Goal: Information Seeking & Learning: Compare options

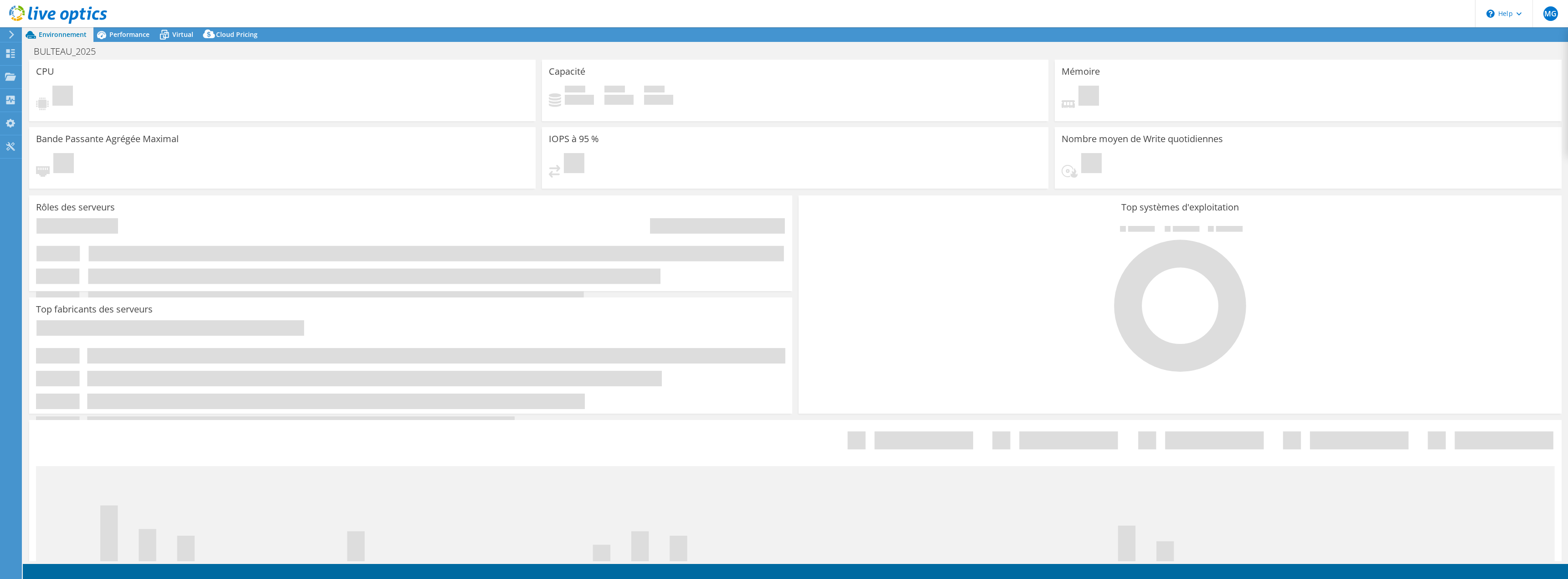
select select "USD"
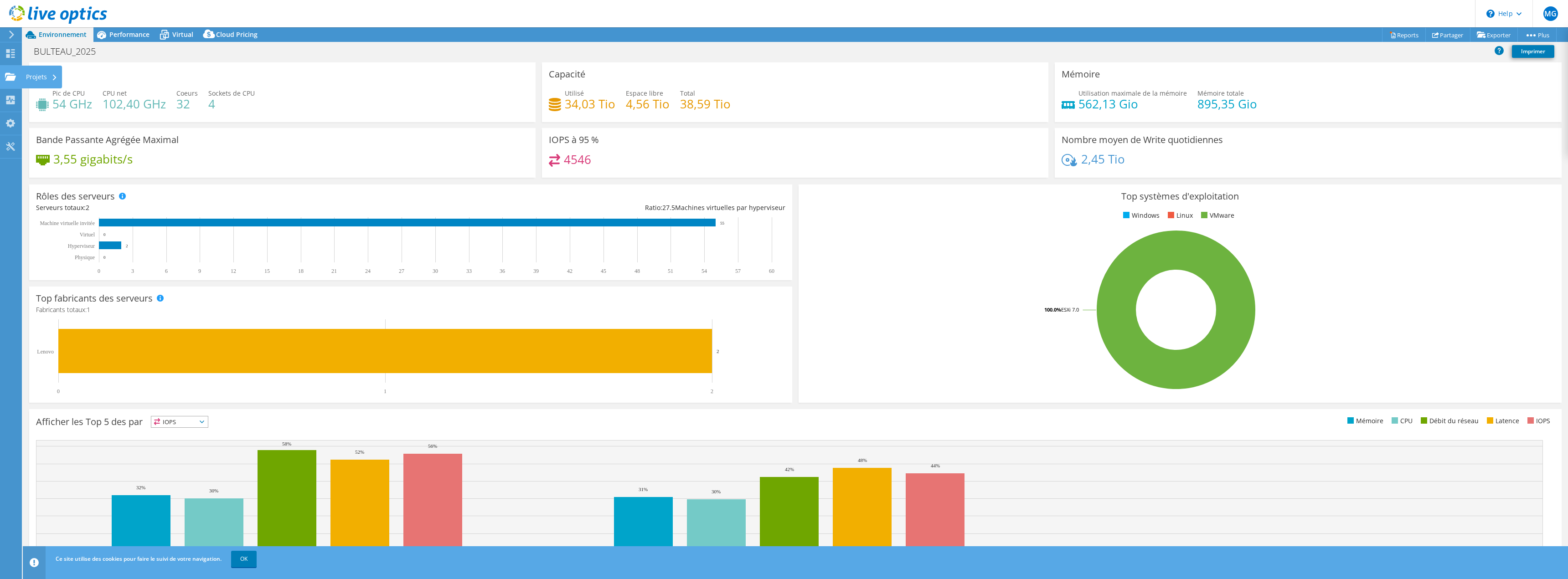
click at [27, 77] on div "Projets" at bounding box center [41, 77] width 41 height 23
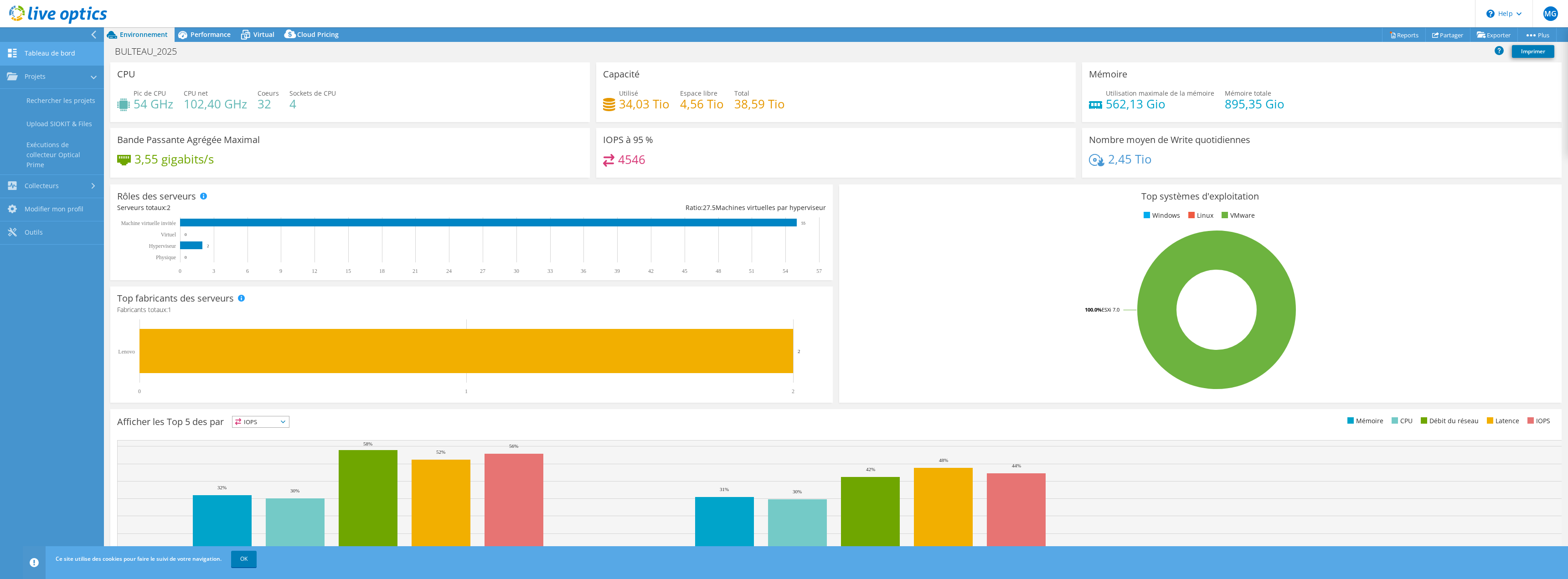
click at [51, 53] on link "Tableau de bord" at bounding box center [52, 54] width 104 height 23
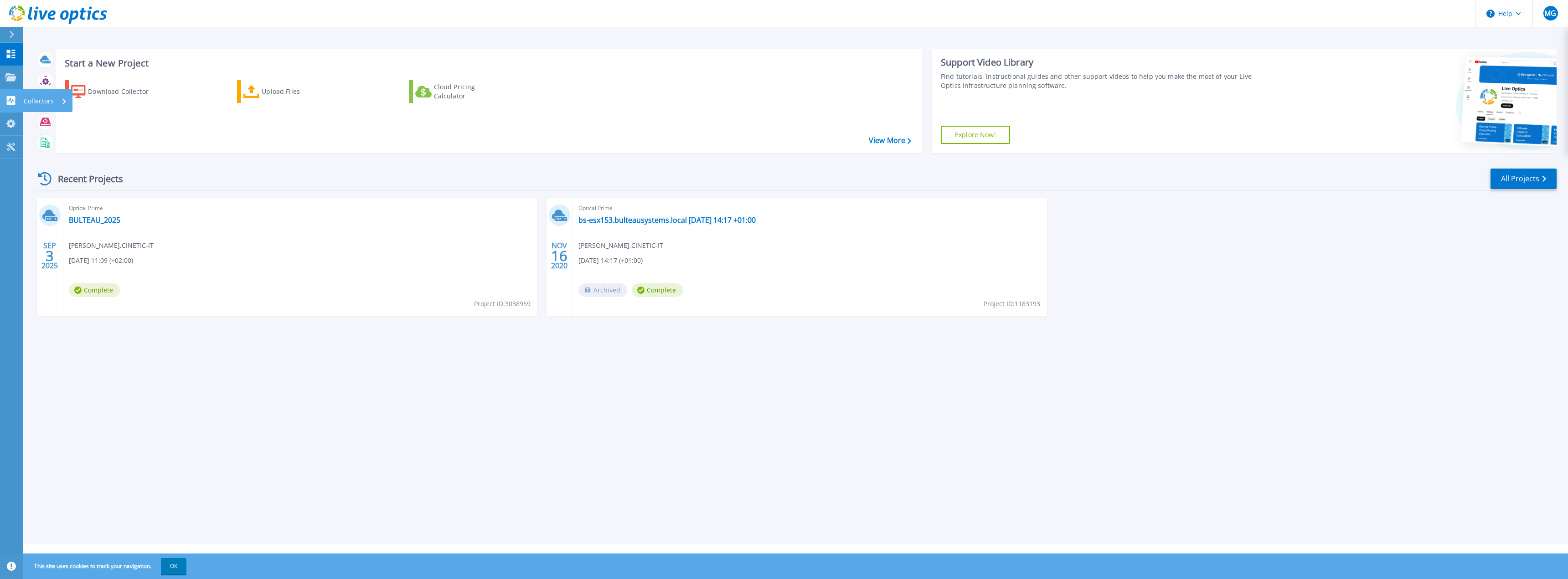
click at [7, 102] on icon at bounding box center [11, 100] width 9 height 9
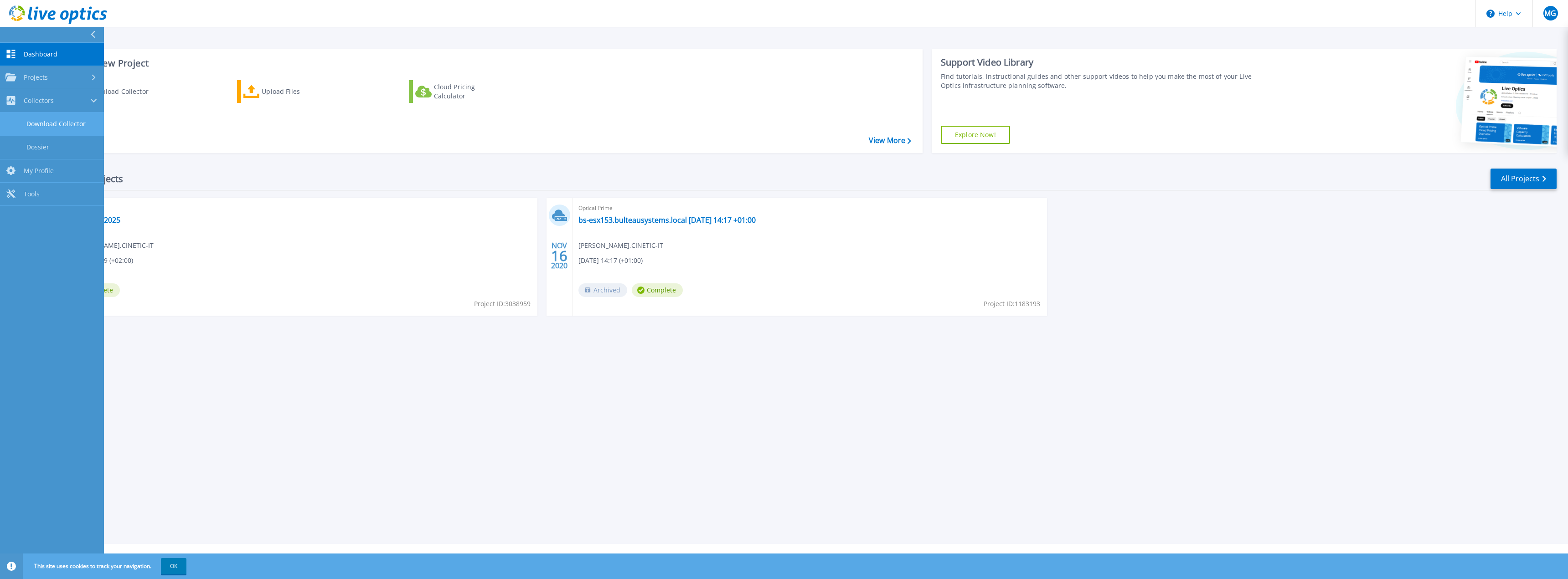
click at [61, 122] on link "Download Collector" at bounding box center [52, 124] width 104 height 23
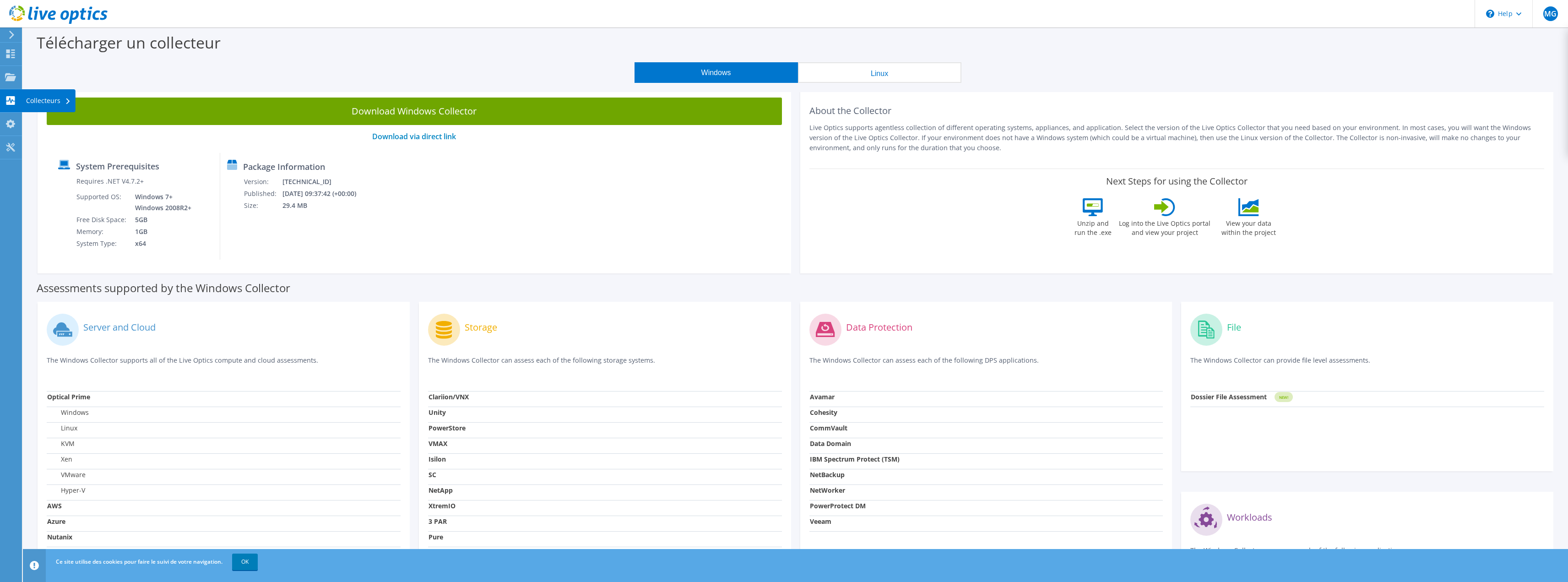
click at [58, 100] on div "Collecteurs" at bounding box center [48, 101] width 54 height 23
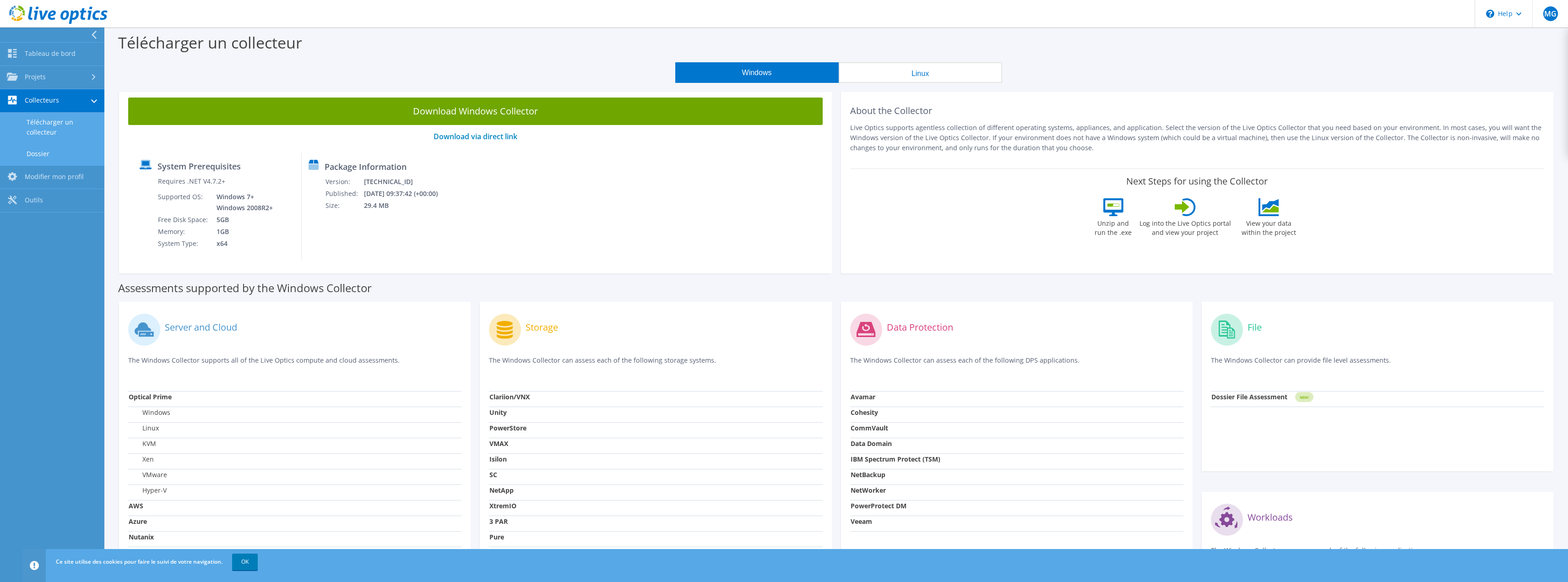
click at [65, 157] on link "Dossier" at bounding box center [52, 153] width 104 height 23
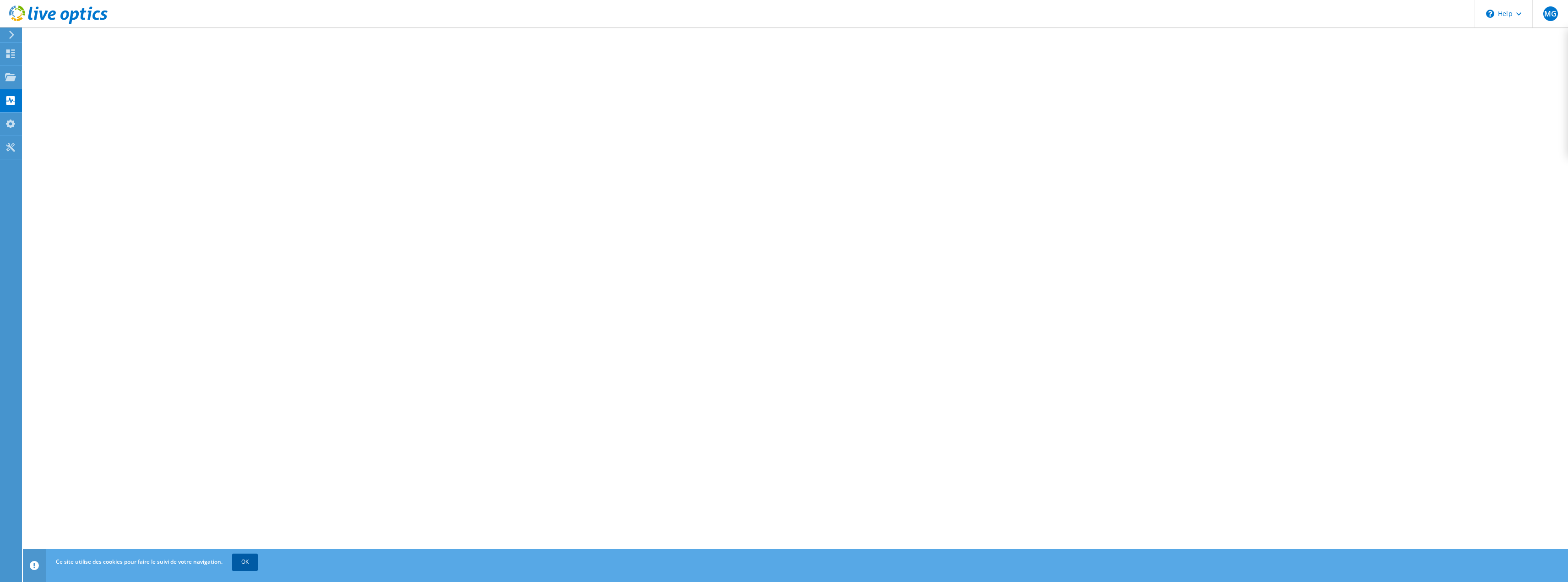
click at [245, 563] on link "OK" at bounding box center [245, 562] width 25 height 17
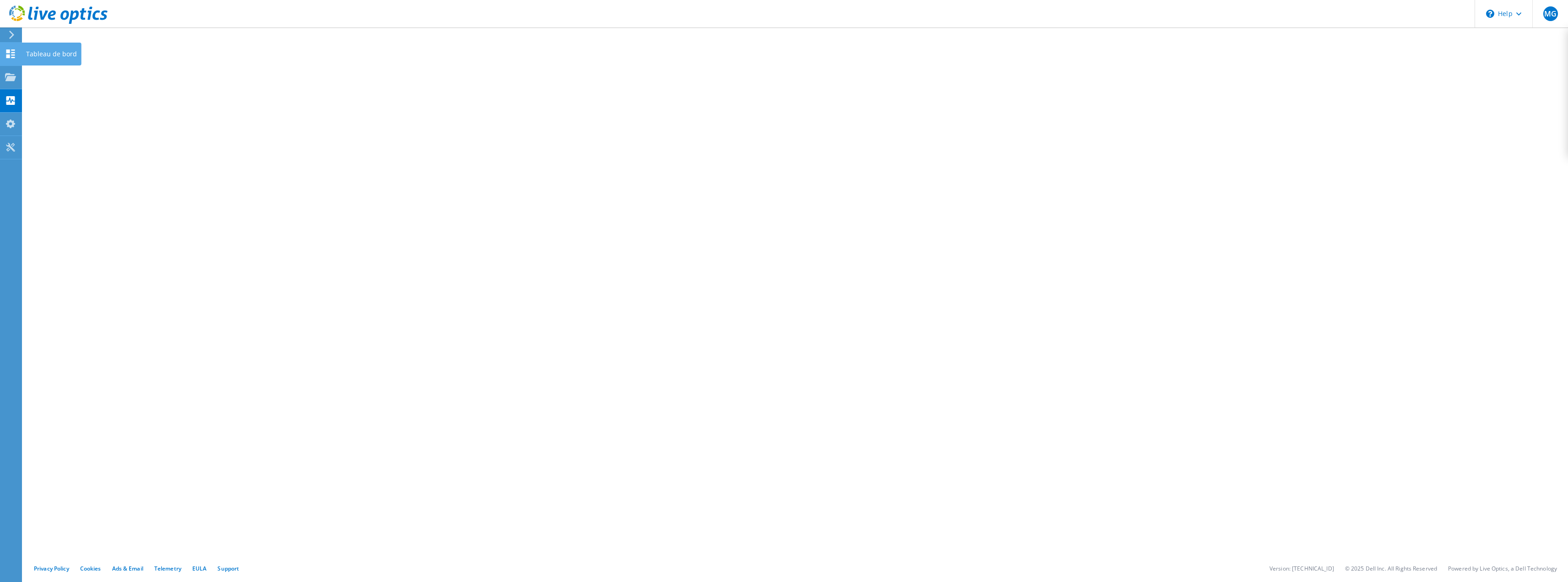
click at [51, 53] on div "Tableau de bord" at bounding box center [51, 54] width 60 height 23
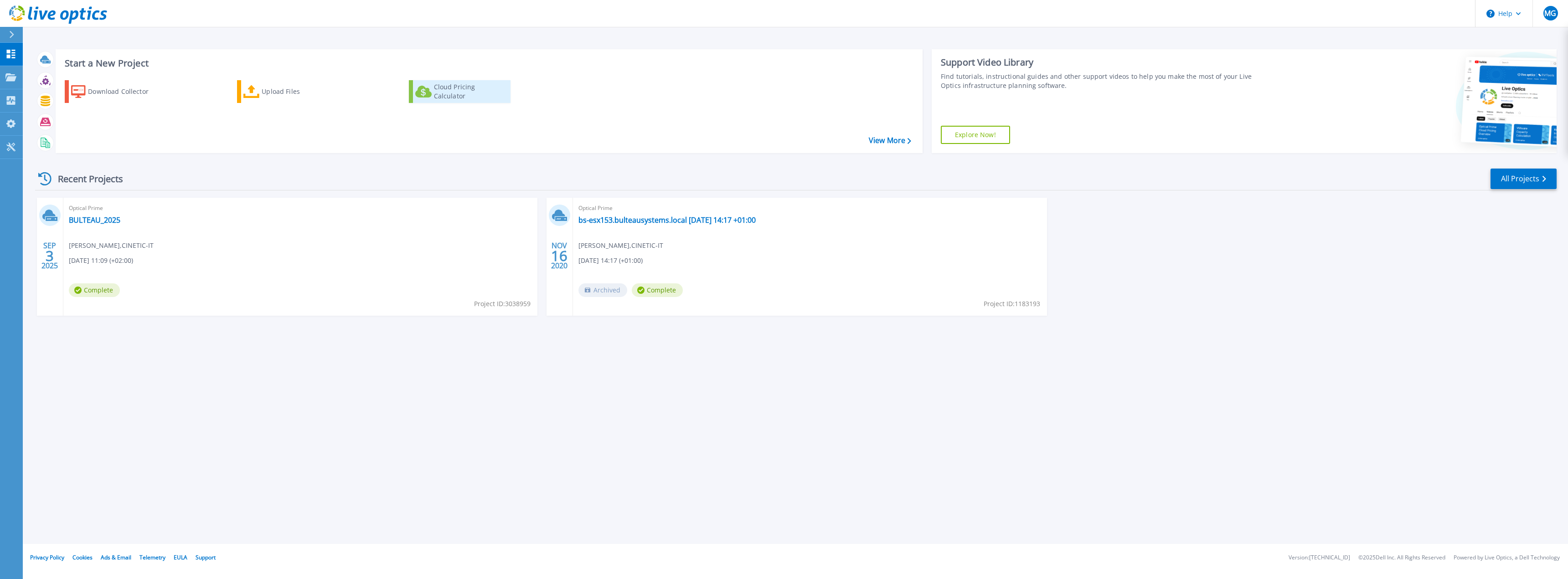
click at [463, 93] on div "Cloud Pricing Calculator" at bounding box center [471, 91] width 73 height 18
click at [102, 223] on link "BULTEAU_2025" at bounding box center [94, 220] width 51 height 9
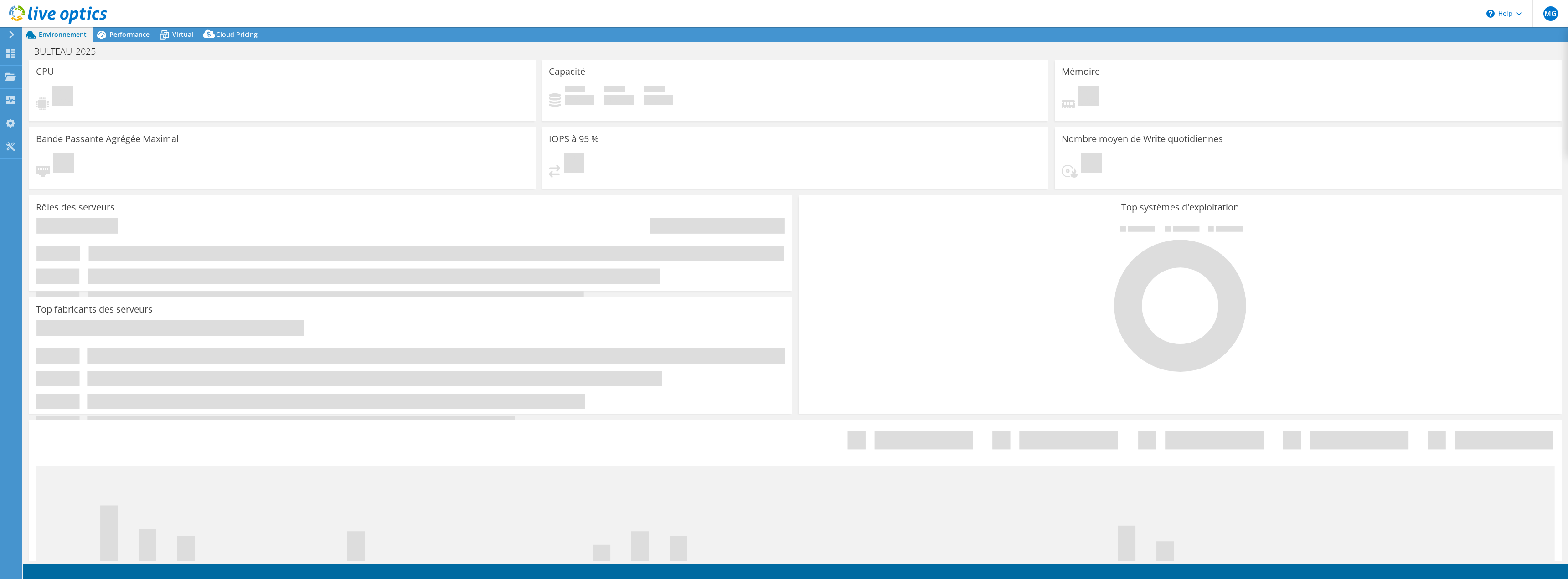
select select "USD"
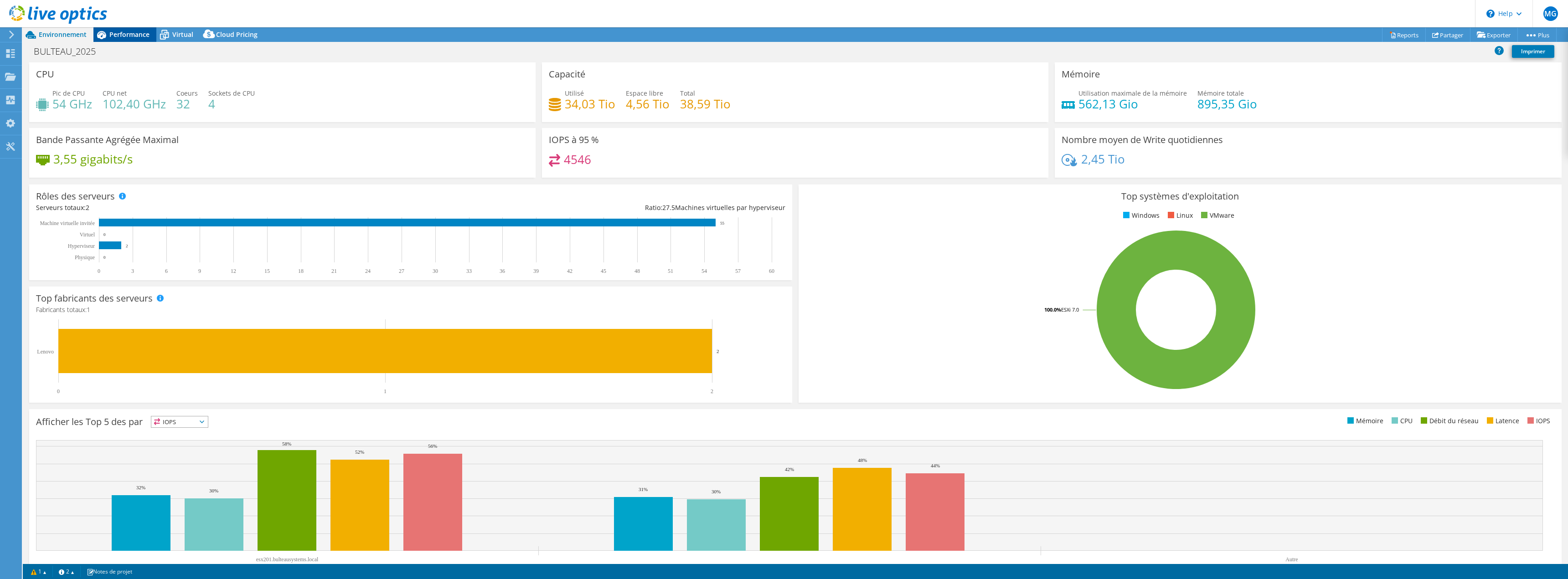
click at [129, 33] on span "Performance" at bounding box center [129, 34] width 40 height 9
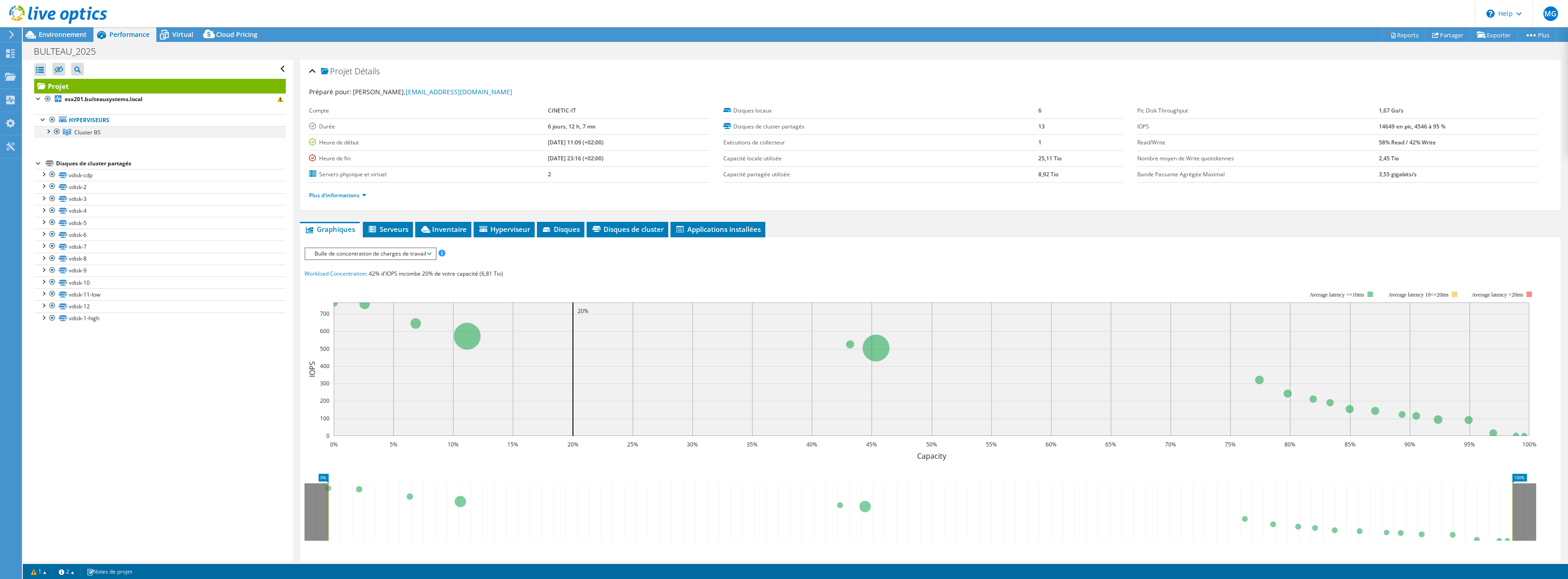
click at [49, 132] on div at bounding box center [48, 131] width 9 height 9
click at [53, 144] on div at bounding box center [53, 142] width 9 height 9
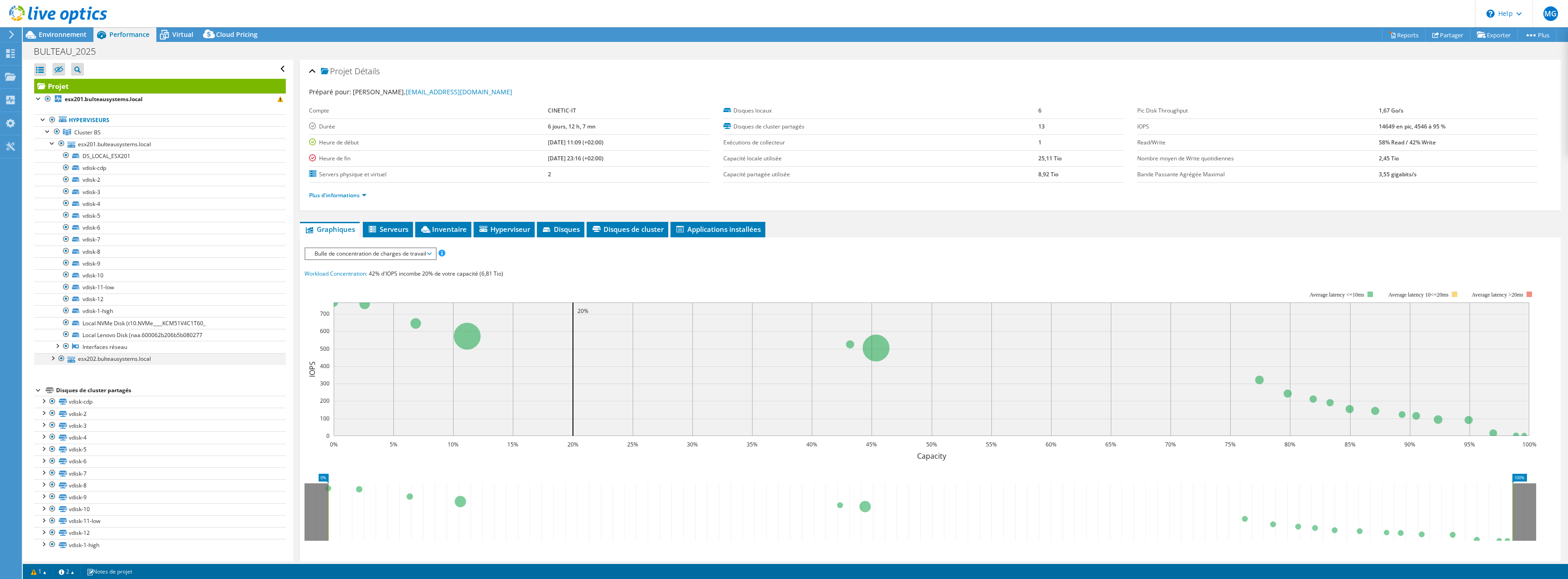
click at [52, 358] on div at bounding box center [53, 358] width 9 height 9
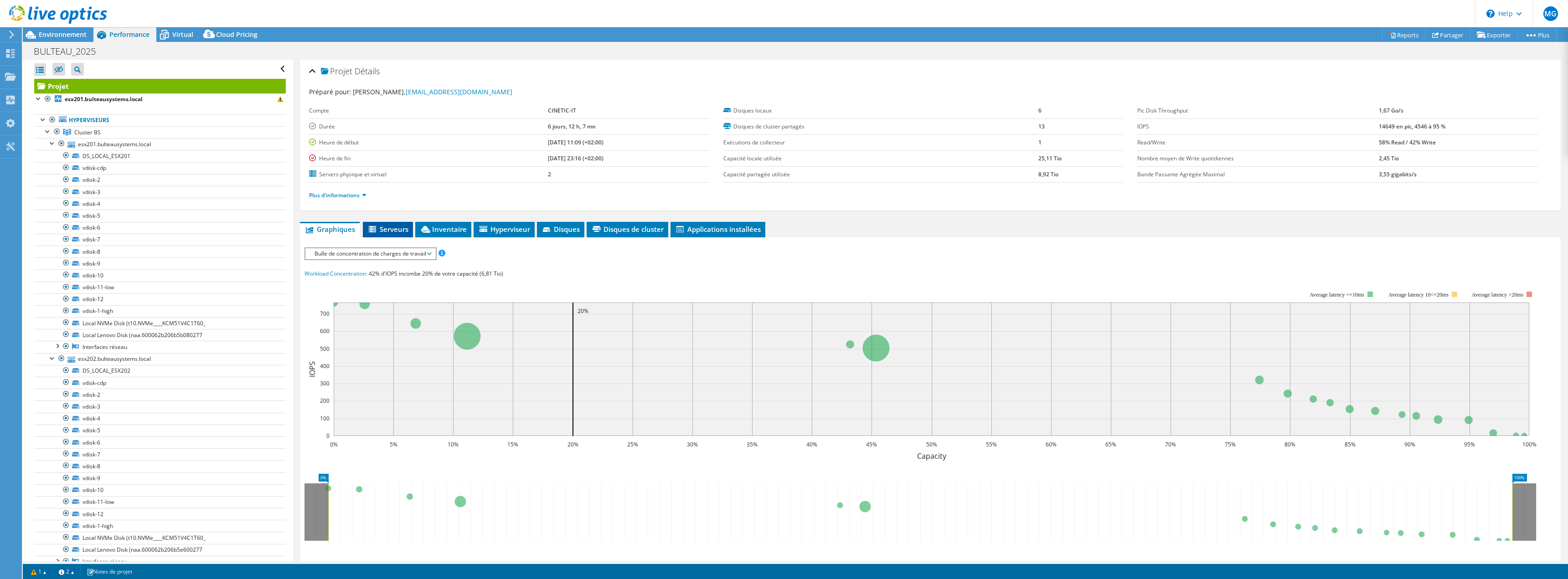
click at [394, 229] on span "Serveurs" at bounding box center [388, 230] width 41 height 9
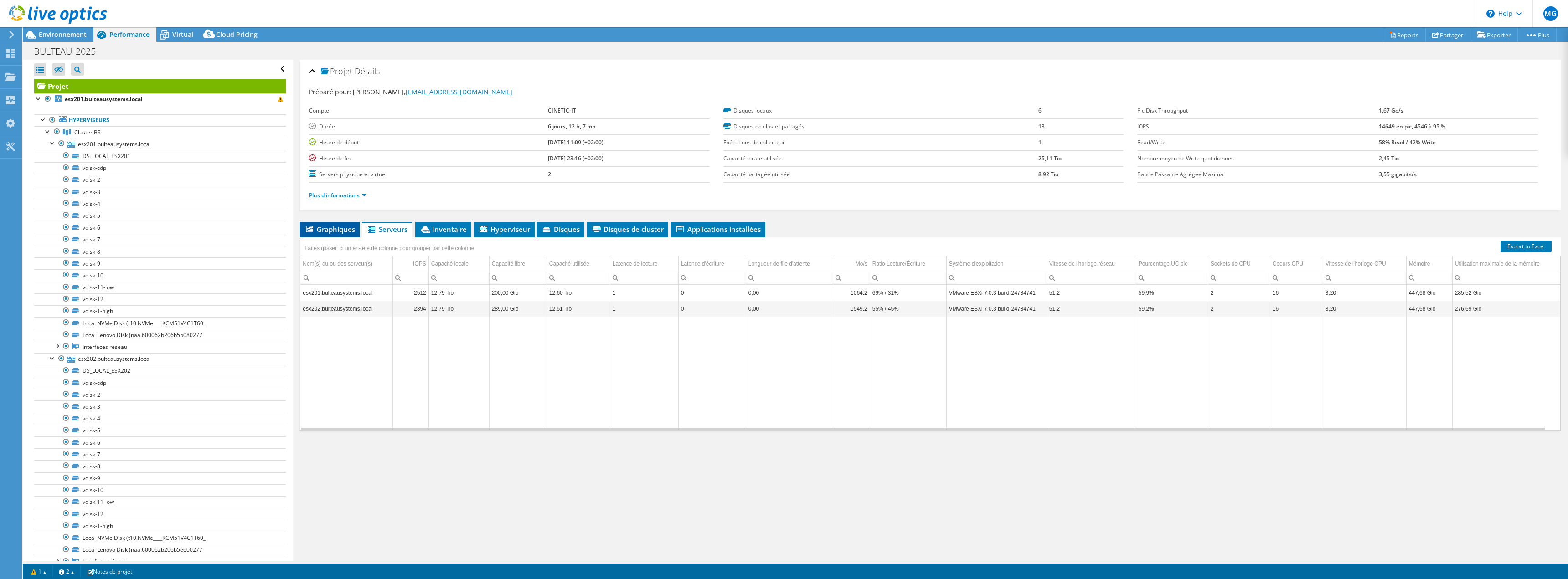
click at [339, 231] on span "Graphiques" at bounding box center [329, 230] width 51 height 9
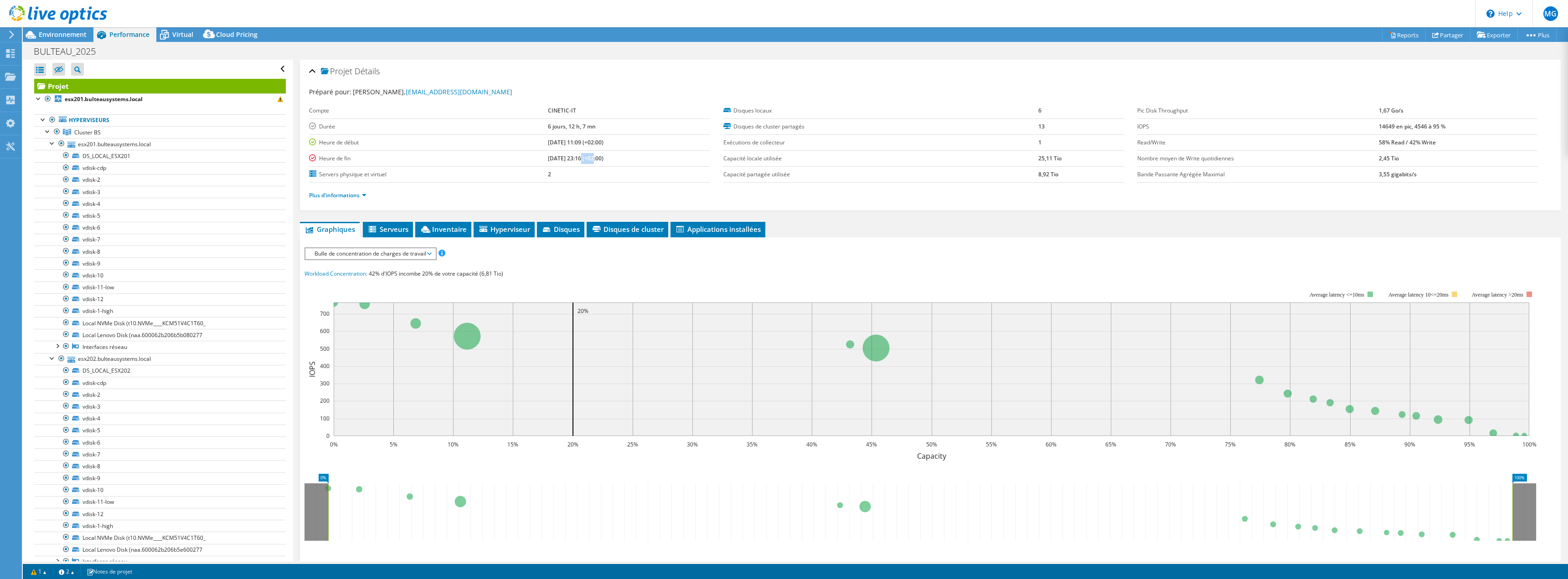
drag, startPoint x: 558, startPoint y: 158, endPoint x: 573, endPoint y: 158, distance: 15.0
click at [573, 158] on b "[DATE] 23:16 (+02:00)" at bounding box center [576, 158] width 56 height 8
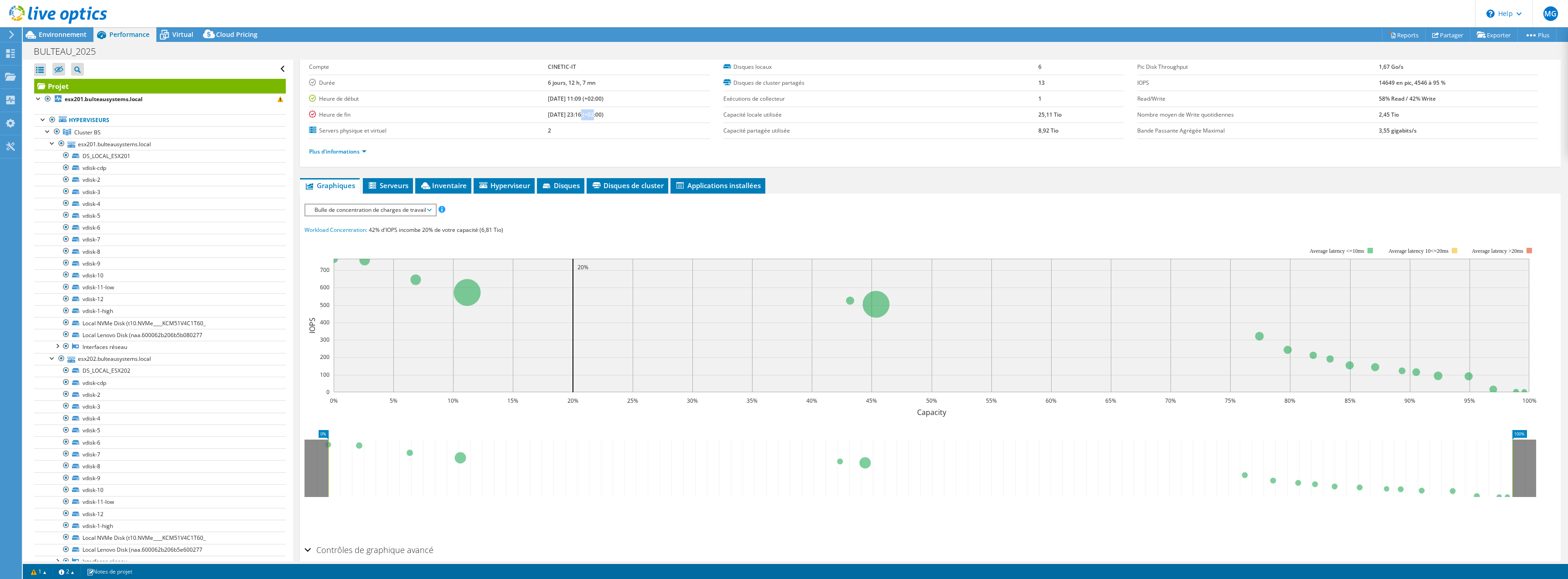
scroll to position [86, 0]
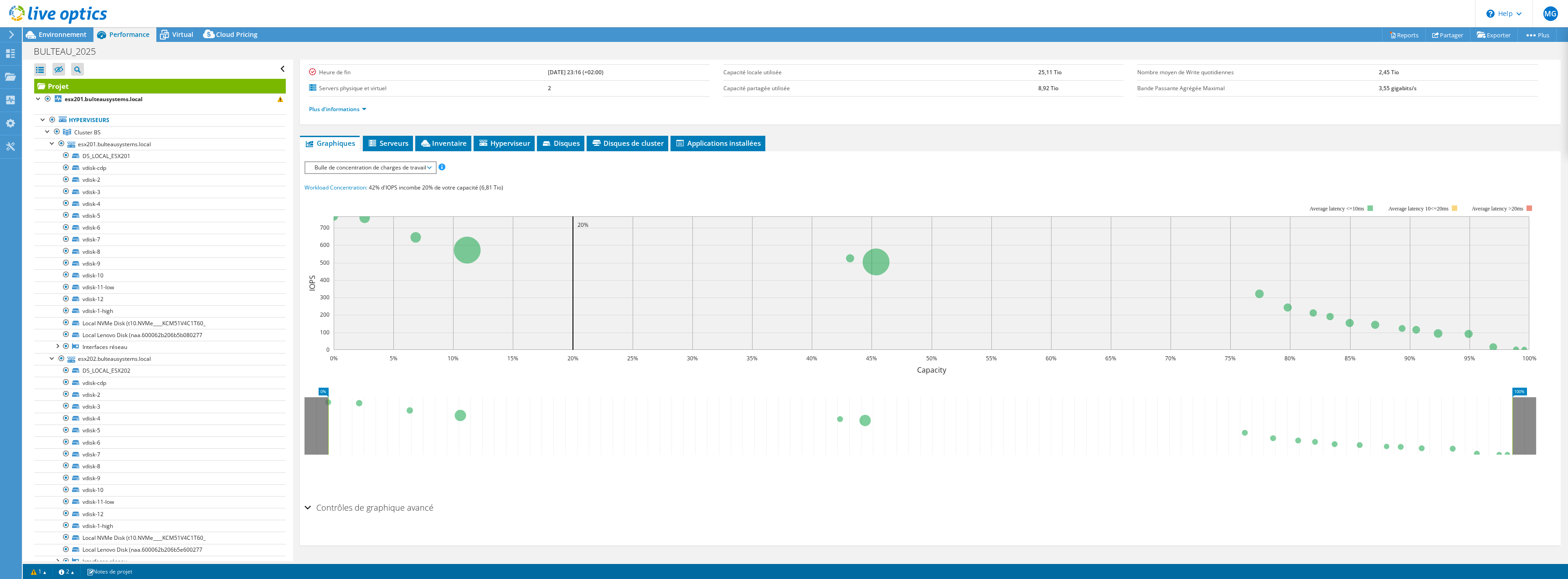
click at [355, 509] on h2 "Contrôles de graphique avancé" at bounding box center [369, 507] width 129 height 18
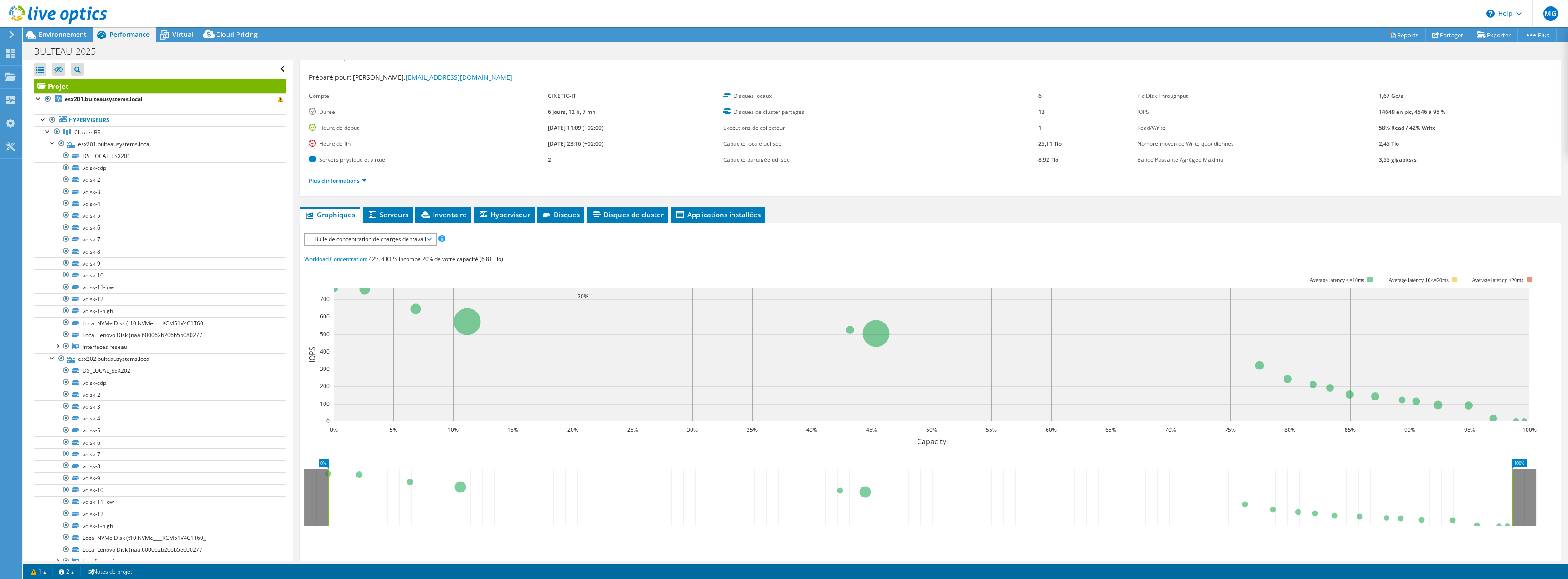
scroll to position [0, 0]
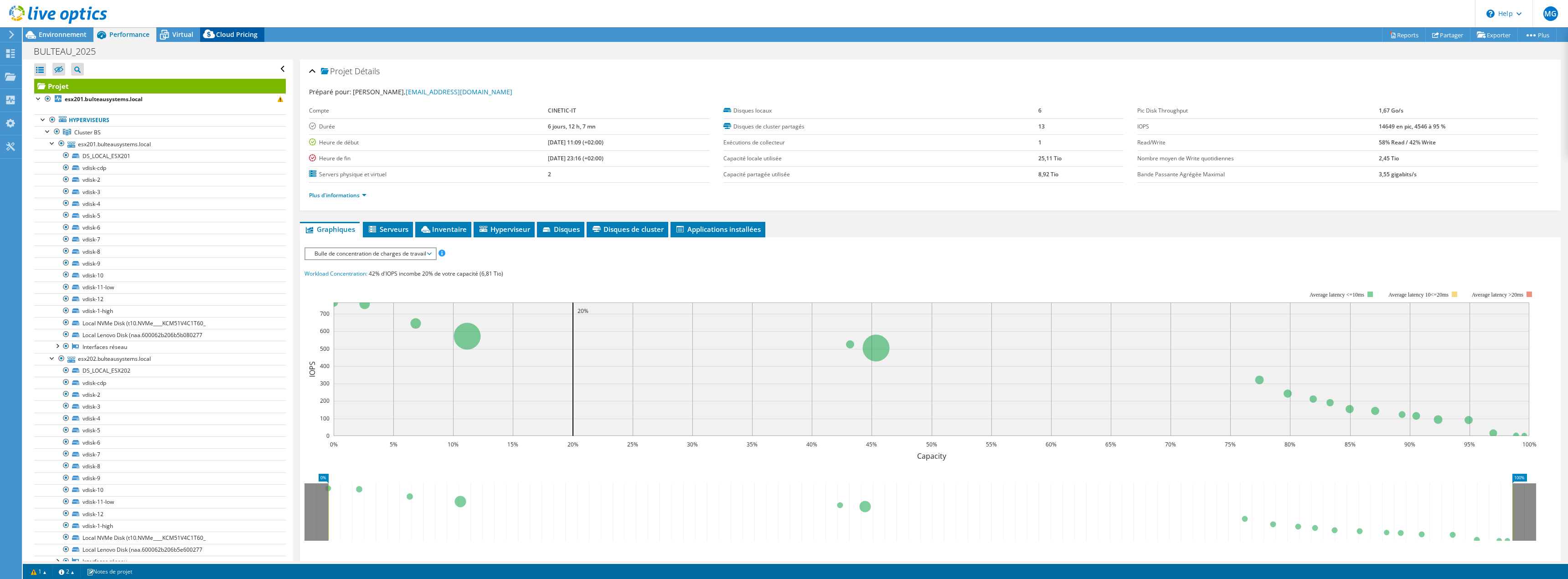
click at [223, 37] on span "Cloud Pricing" at bounding box center [237, 34] width 41 height 9
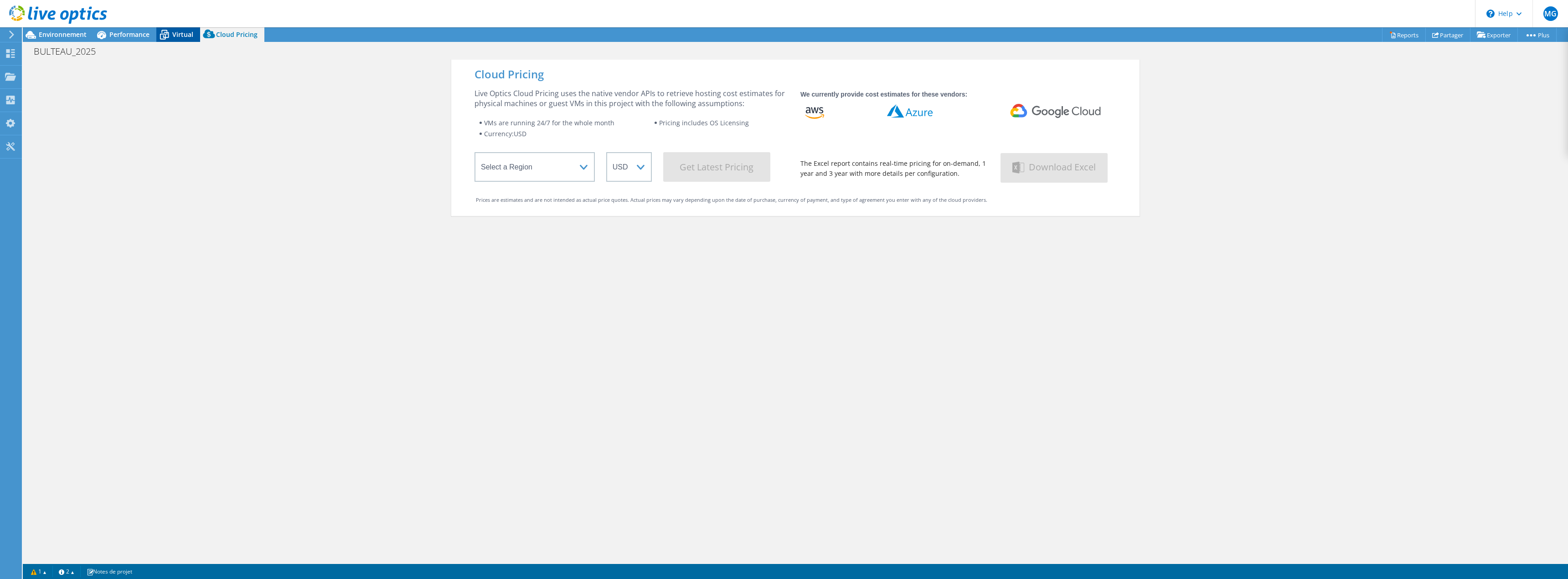
click at [180, 35] on span "Virtual" at bounding box center [183, 34] width 21 height 9
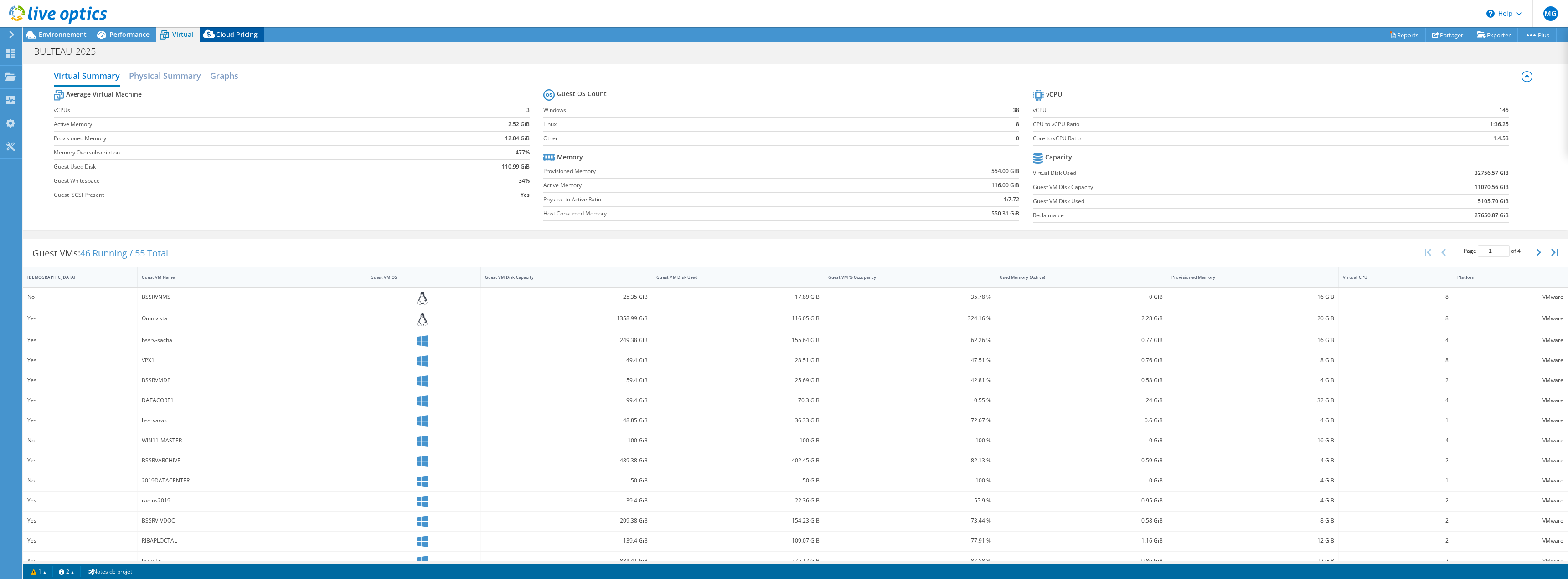
click at [234, 37] on span "Cloud Pricing" at bounding box center [237, 34] width 41 height 9
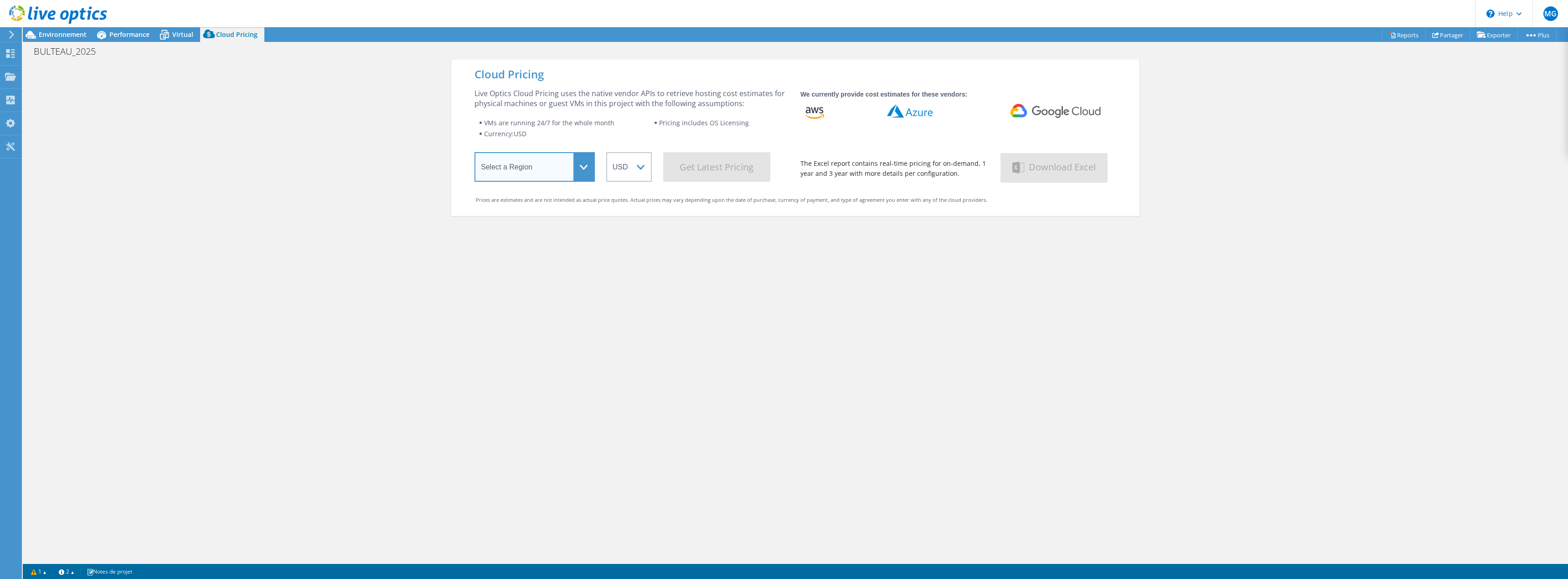
click at [526, 172] on select "Select a Region [GEOGRAPHIC_DATA] ([GEOGRAPHIC_DATA]) [GEOGRAPHIC_DATA] ([GEOGR…" at bounding box center [534, 167] width 120 height 30
click at [410, 178] on div "Cloud Pricing Live Optics Cloud Pricing uses the native vendor APIs to retrieve…" at bounding box center [795, 349] width 1545 height 579
click at [524, 176] on select "Select a Region [GEOGRAPHIC_DATA] ([GEOGRAPHIC_DATA]) [GEOGRAPHIC_DATA] ([GEOGR…" at bounding box center [534, 167] width 120 height 30
click at [679, 287] on div "Cloud Pricing Live Optics Cloud Pricing uses the native vendor APIs to retrieve…" at bounding box center [795, 349] width 688 height 579
click at [524, 166] on select "Select a Region [GEOGRAPHIC_DATA] ([GEOGRAPHIC_DATA]) [GEOGRAPHIC_DATA] ([GEOGR…" at bounding box center [534, 167] width 120 height 30
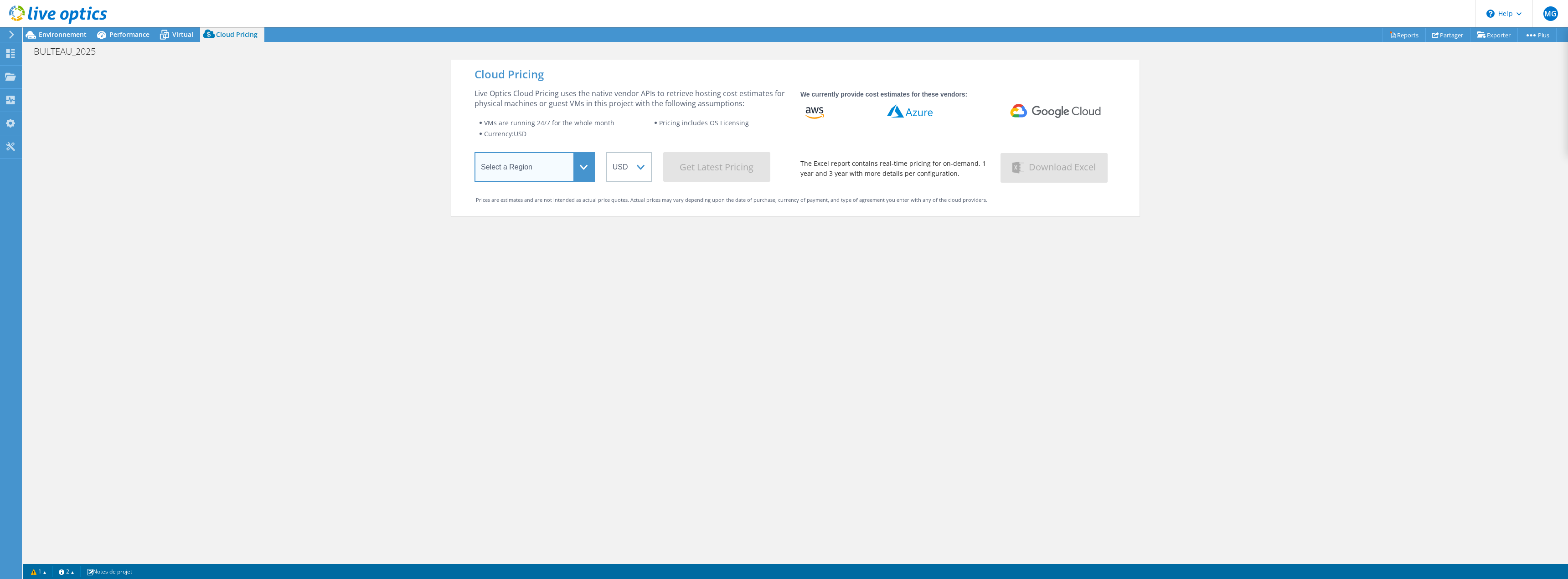
select select "EUFrankfurt"
click at [475, 154] on select "Select a Region [GEOGRAPHIC_DATA] ([GEOGRAPHIC_DATA]) [GEOGRAPHIC_DATA] ([GEOGR…" at bounding box center [534, 167] width 120 height 30
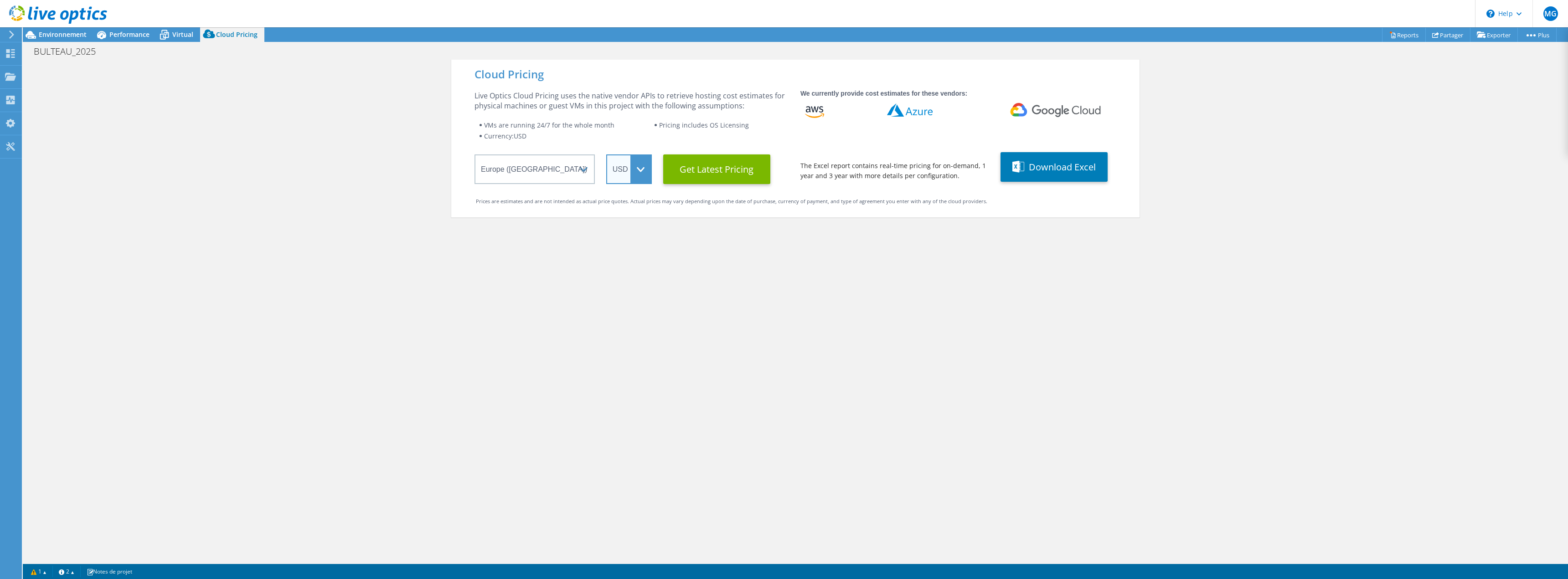
click at [621, 174] on select "ARS AUD BRL CAD CHF CLP CNY DKK EUR GBP HKD HUF INR JPY MXN MYR NOK NZD PEN SEK…" at bounding box center [629, 169] width 45 height 30
click at [606, 154] on select "ARS AUD BRL CAD CHF CLP CNY DKK EUR GBP HKD HUF INR JPY MXN MYR NOK NZD PEN SEK…" at bounding box center [629, 169] width 45 height 30
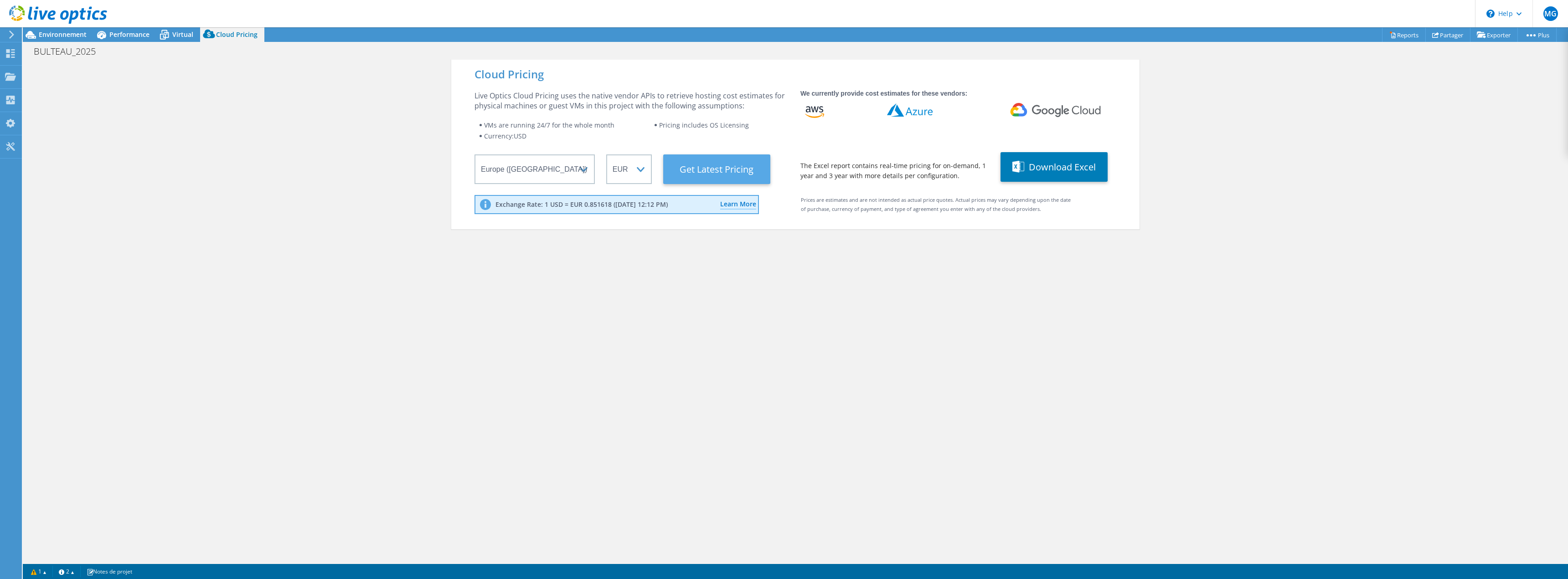
click at [713, 171] on Latest "Get Latest Pricing" at bounding box center [716, 169] width 107 height 30
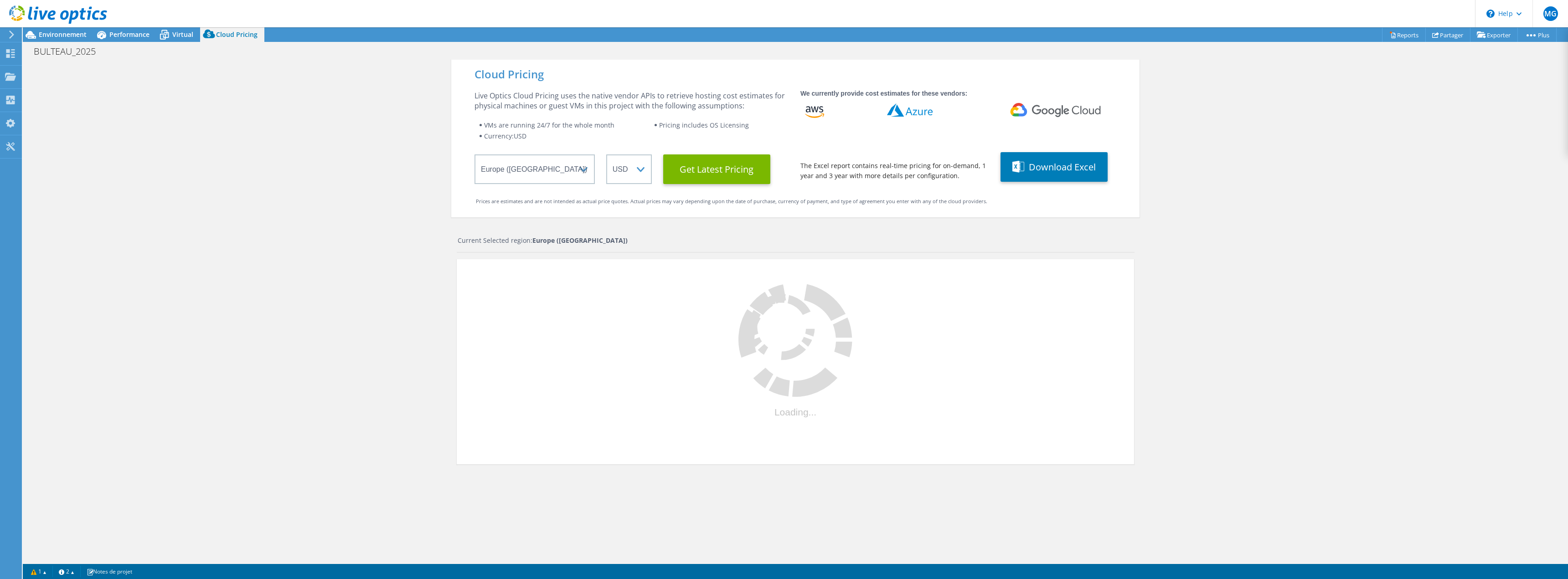
select select "EUR"
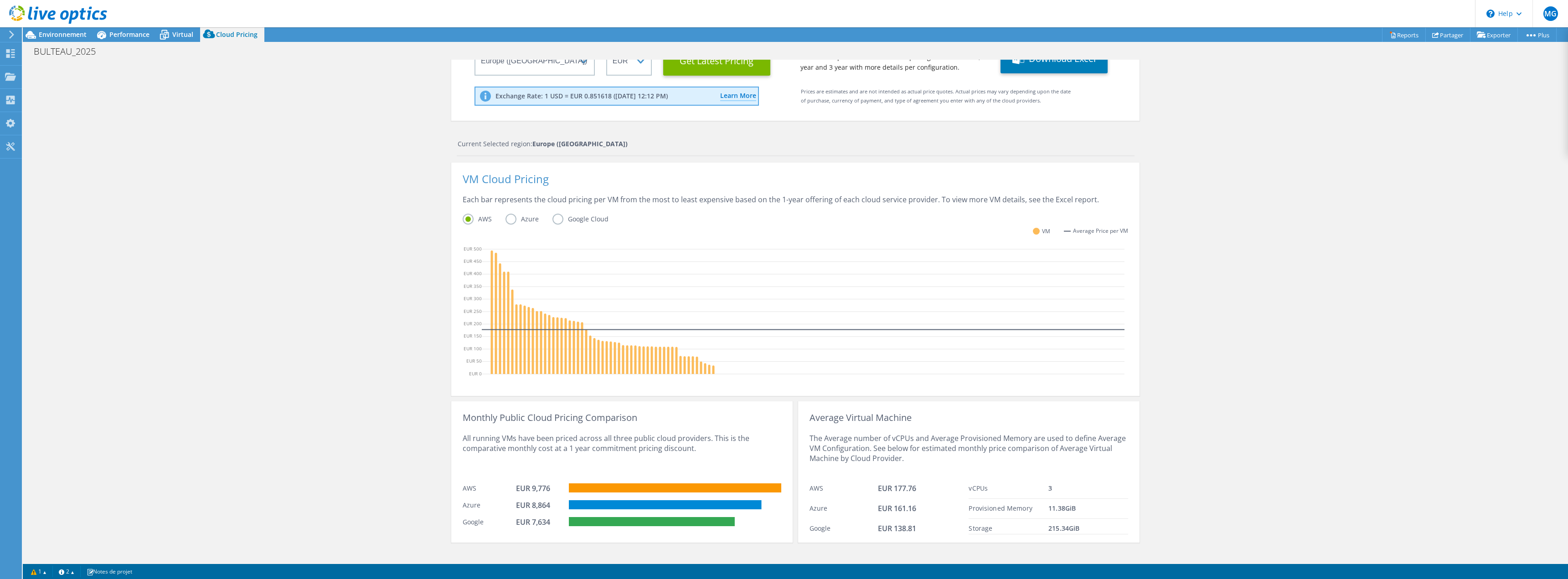
scroll to position [119, 0]
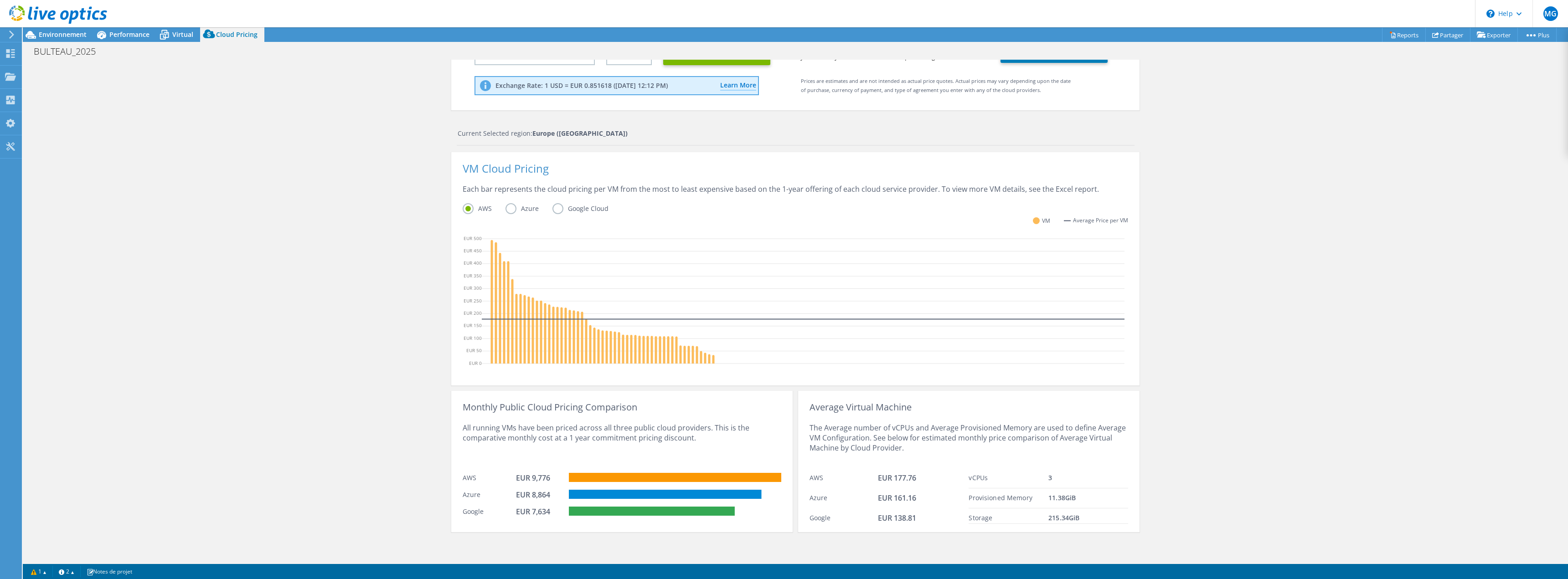
click at [505, 210] on label "Azure" at bounding box center [528, 208] width 47 height 11
click at [0, 0] on input "Azure" at bounding box center [0, 0] width 0 height 0
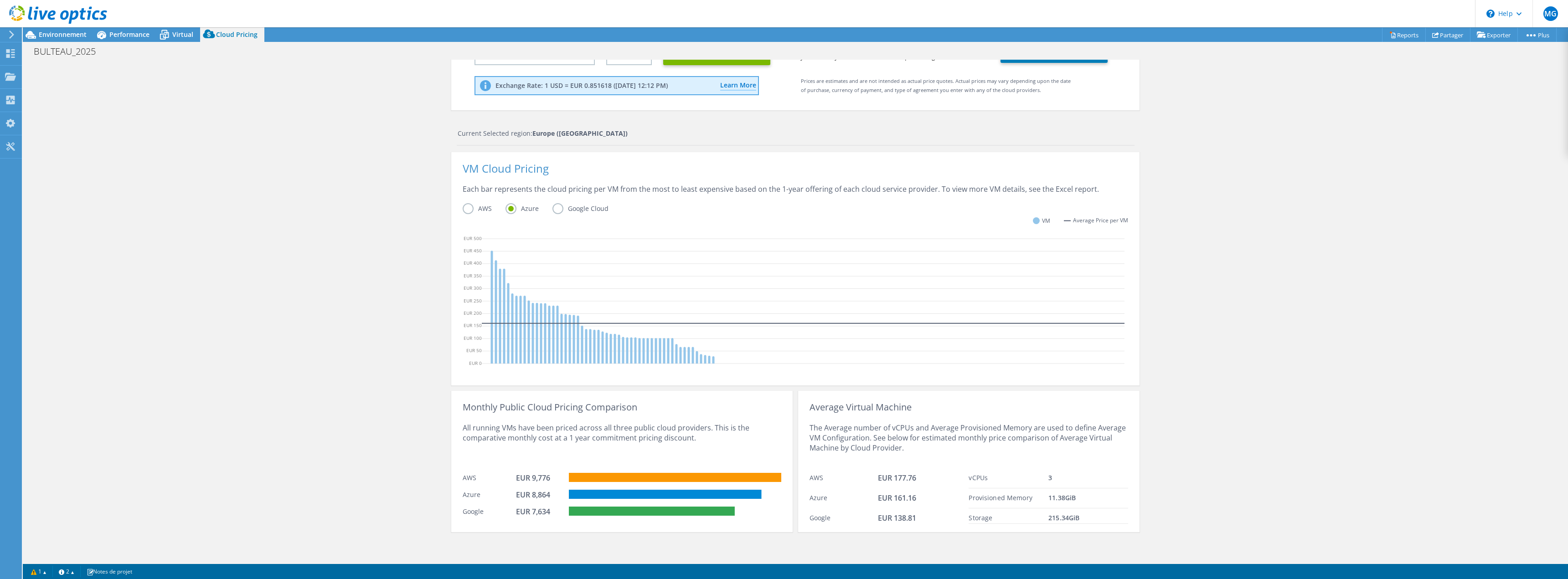
click at [467, 210] on label "AWS" at bounding box center [484, 208] width 43 height 11
click at [0, 0] on input "AWS" at bounding box center [0, 0] width 0 height 0
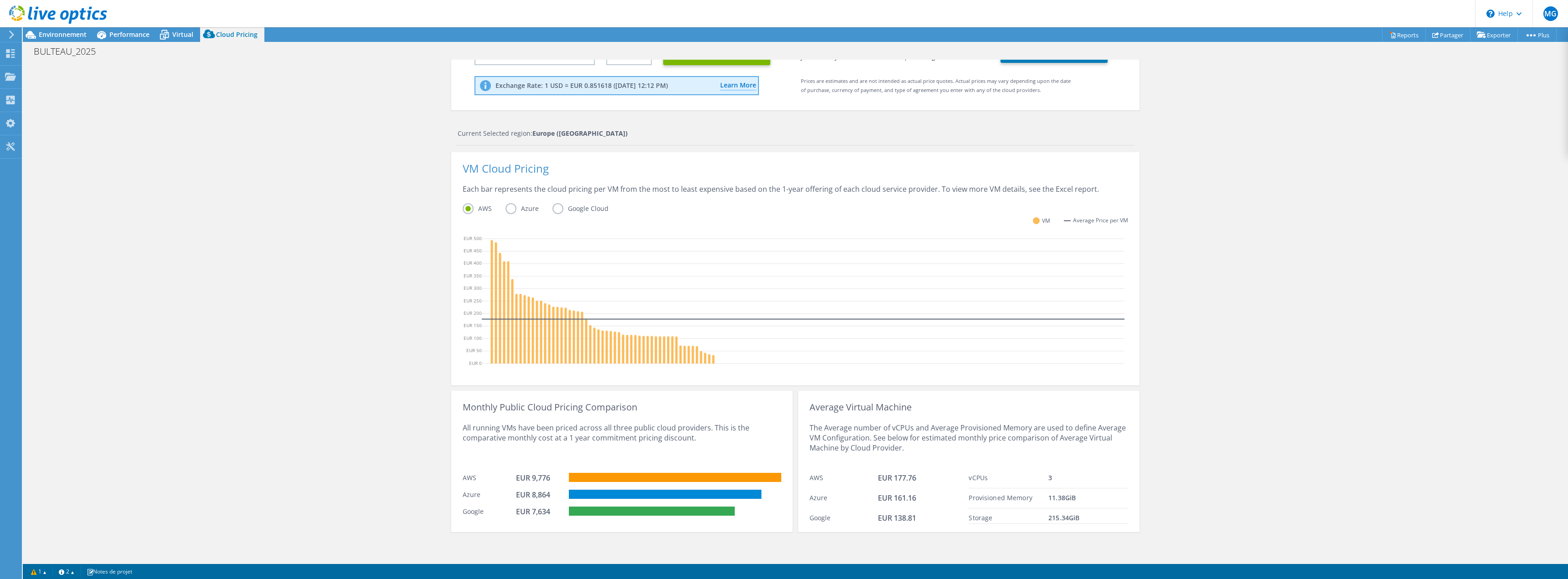
click at [553, 210] on label "Google Cloud" at bounding box center [587, 208] width 70 height 11
click at [0, 0] on input "Google Cloud" at bounding box center [0, 0] width 0 height 0
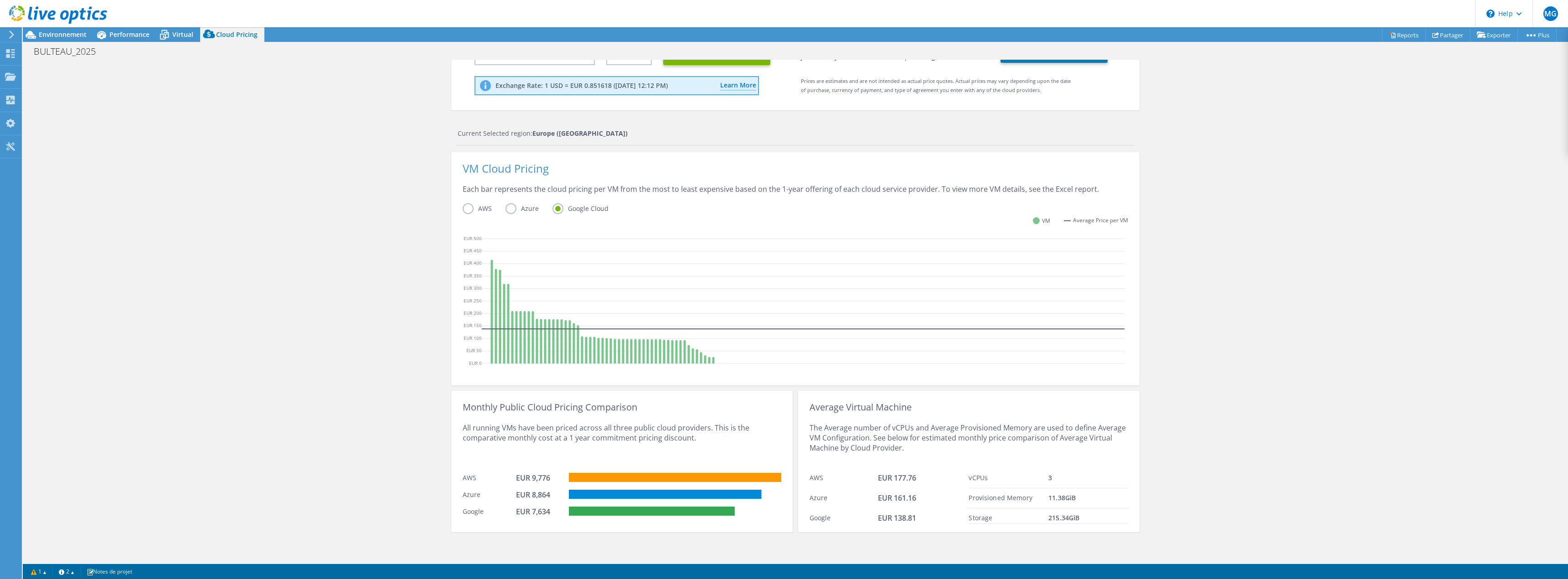
click at [463, 210] on label "AWS" at bounding box center [484, 208] width 43 height 11
click at [0, 0] on input "AWS" at bounding box center [0, 0] width 0 height 0
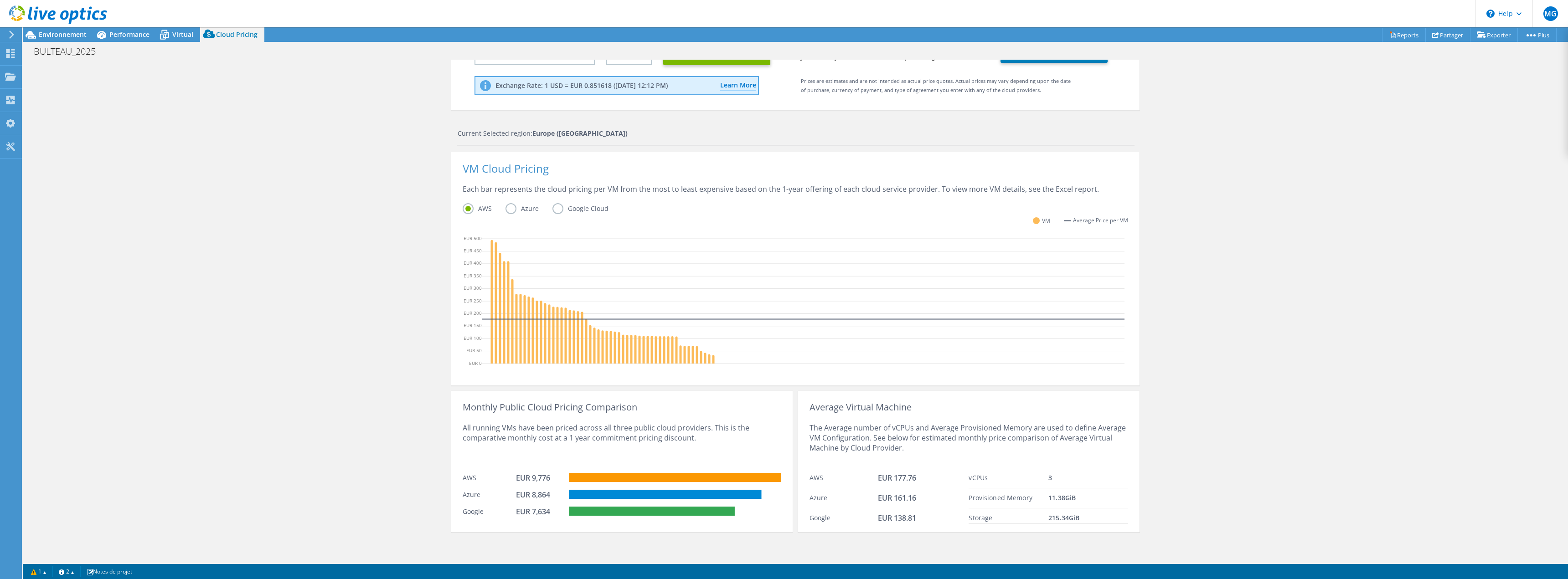
scroll to position [0, 0]
click at [688, 120] on div "Cloud Pricing Live Optics Cloud Pricing uses the native vendor APIs to retrieve…" at bounding box center [795, 251] width 688 height 621
drag, startPoint x: 528, startPoint y: 477, endPoint x: 547, endPoint y: 479, distance: 19.1
click at [547, 479] on div "EUR 9,776" at bounding box center [538, 478] width 45 height 10
click at [644, 433] on div "All running VMs have been priced across all three public cloud providers. This …" at bounding box center [622, 441] width 319 height 56
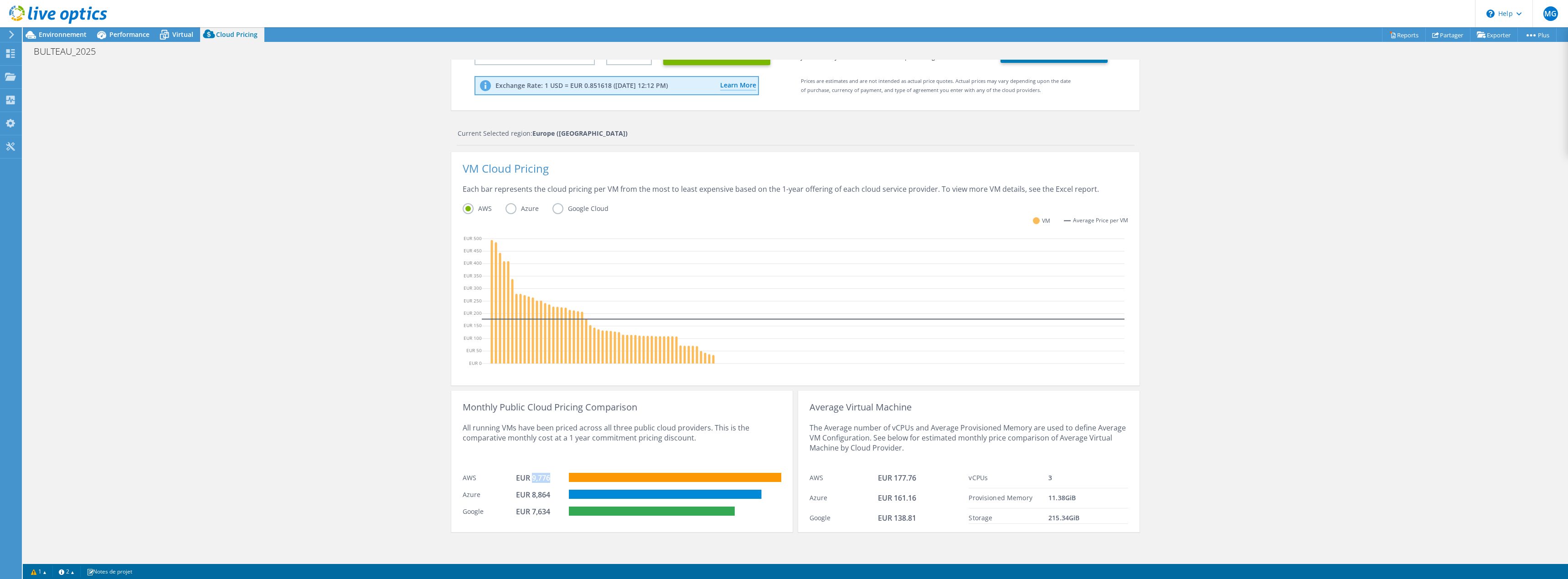
drag, startPoint x: 528, startPoint y: 476, endPoint x: 546, endPoint y: 477, distance: 18.0
click at [546, 477] on div "EUR 9,776" at bounding box center [538, 478] width 45 height 10
click at [489, 411] on div "Monthly Public Cloud Pricing Comparison" at bounding box center [622, 407] width 319 height 10
click at [904, 425] on div "The Average number of vCPUs and Average Provisioned Memory are used to define A…" at bounding box center [968, 441] width 319 height 56
drag, startPoint x: 1046, startPoint y: 494, endPoint x: 1089, endPoint y: 500, distance: 43.4
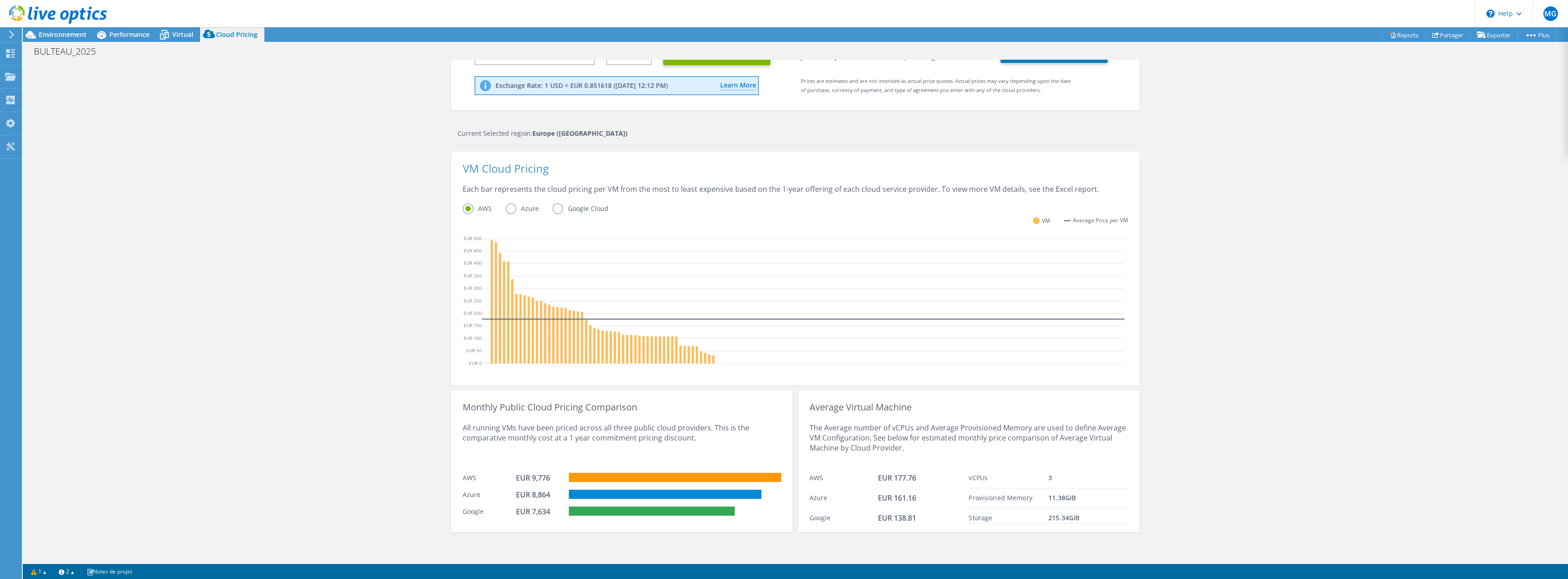
click at [1089, 500] on div "11.38 GiB" at bounding box center [1088, 498] width 80 height 11
drag, startPoint x: 1044, startPoint y: 520, endPoint x: 1137, endPoint y: 519, distance: 93.0
click at [1137, 519] on div "Cloud Pricing Live Optics Cloud Pricing uses the native vendor APIs to retrieve…" at bounding box center [795, 251] width 1545 height 621
click at [1010, 299] on icon at bounding box center [803, 302] width 643 height 136
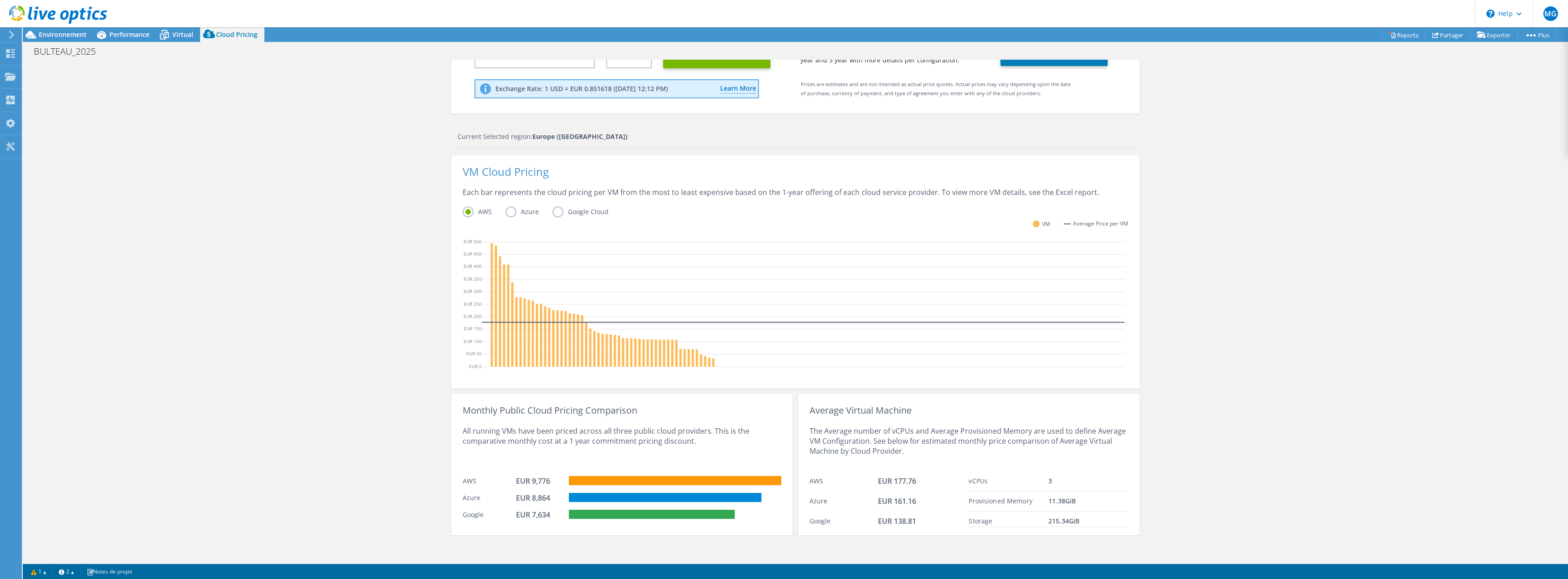
scroll to position [119, 0]
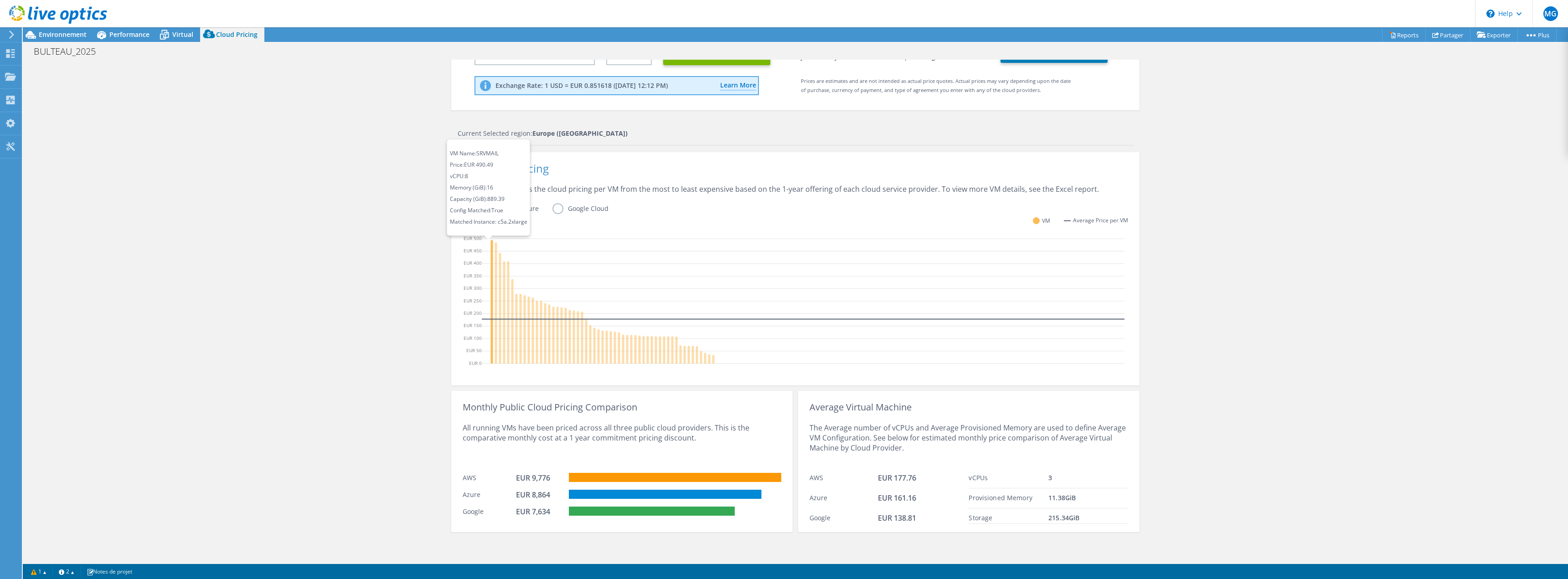
click at [491, 262] on icon at bounding box center [492, 302] width 2 height 124
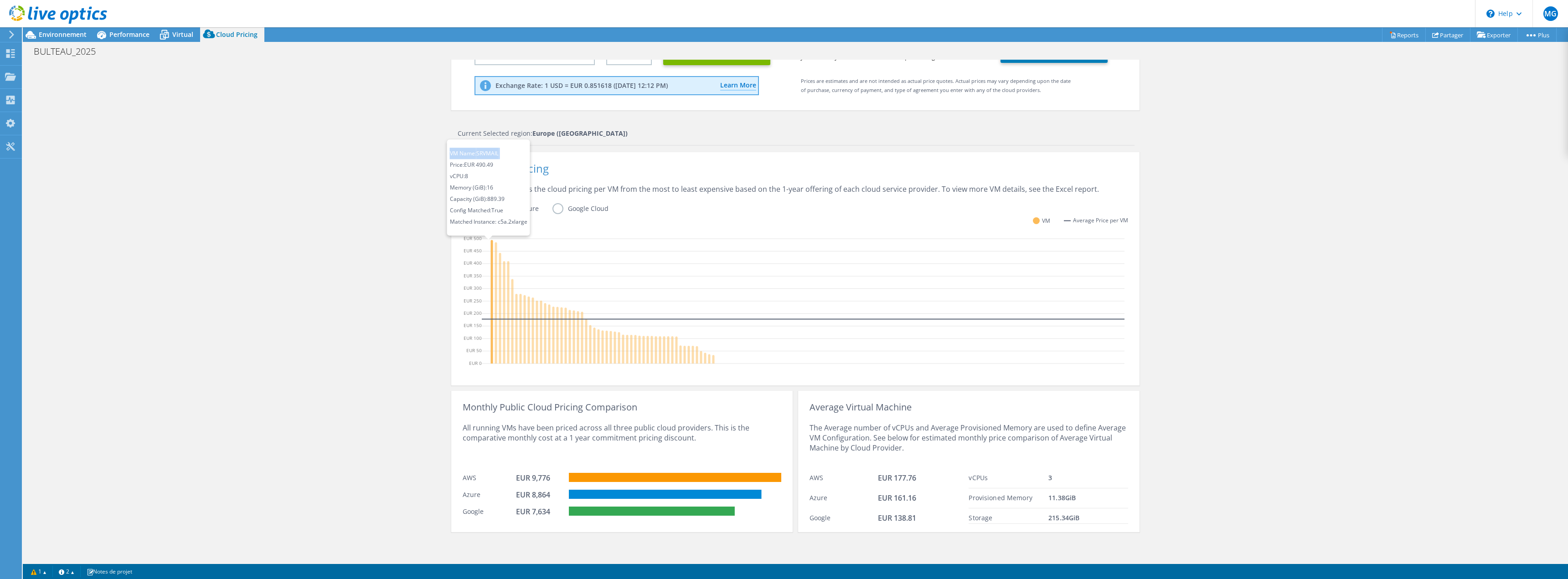
click at [491, 262] on icon at bounding box center [492, 302] width 2 height 124
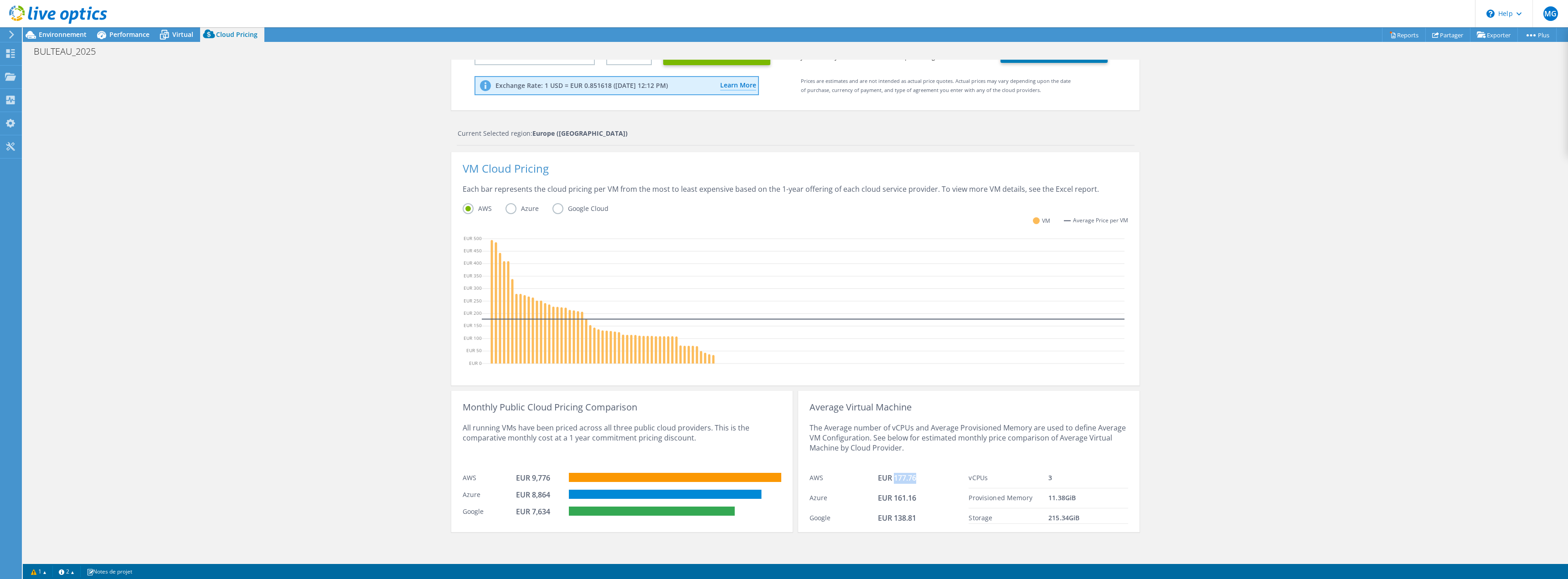
drag, startPoint x: 892, startPoint y: 479, endPoint x: 932, endPoint y: 477, distance: 40.0
click at [932, 477] on div "EUR 177.76" at bounding box center [923, 479] width 91 height 11
